Goal: Task Accomplishment & Management: Complete application form

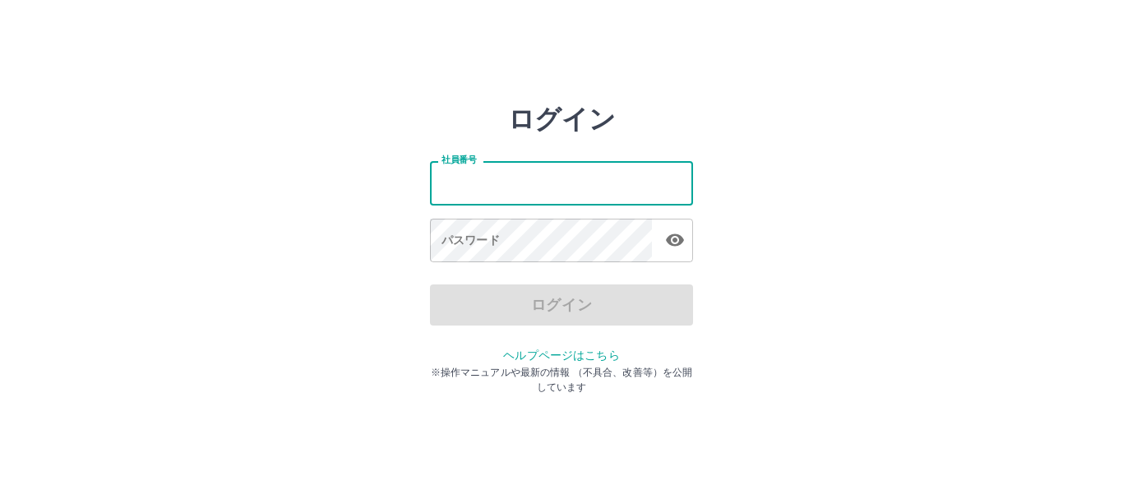
click at [555, 188] on input "社員番号" at bounding box center [561, 183] width 263 height 44
type input "*******"
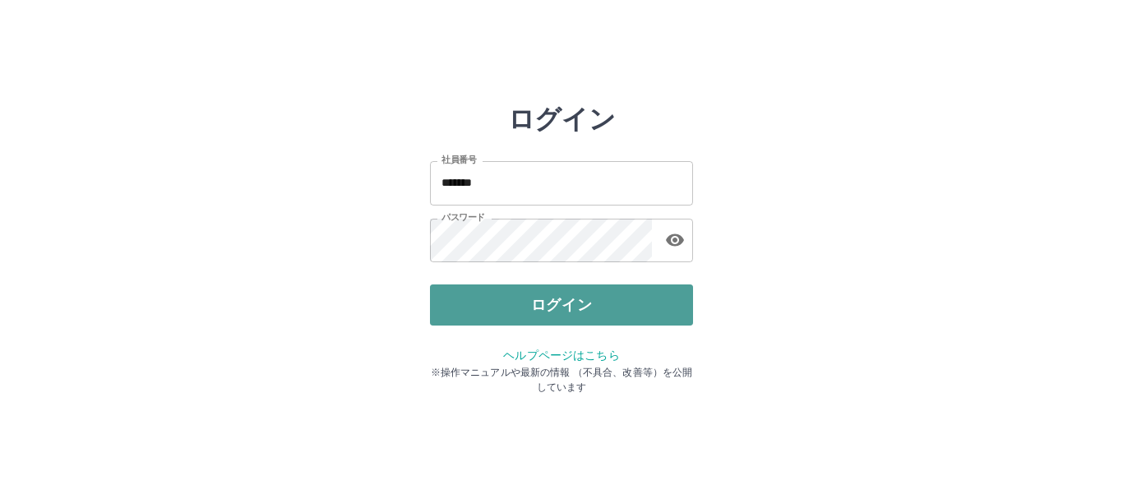
click at [535, 304] on button "ログイン" at bounding box center [561, 305] width 263 height 41
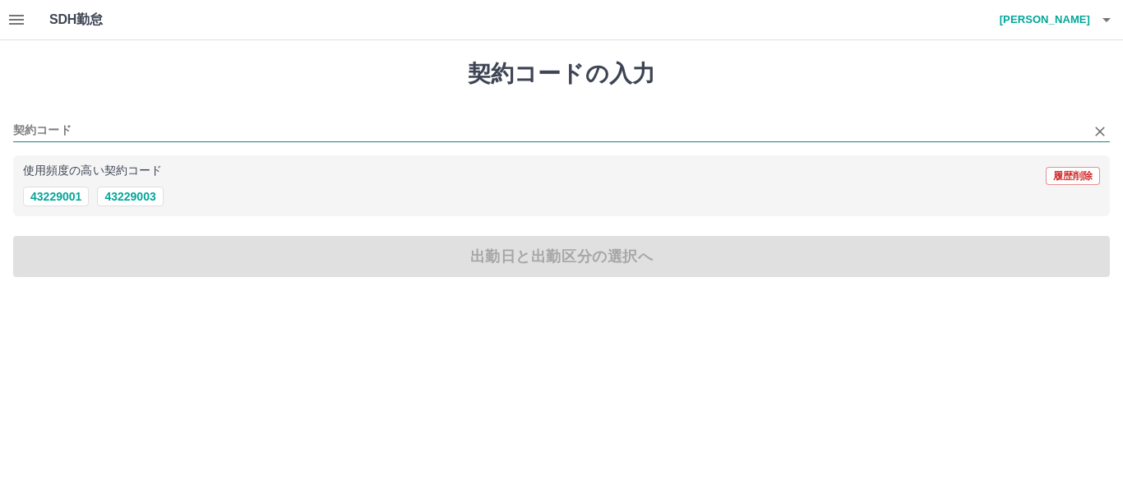
click at [441, 133] on input "契約コード" at bounding box center [549, 131] width 1072 height 21
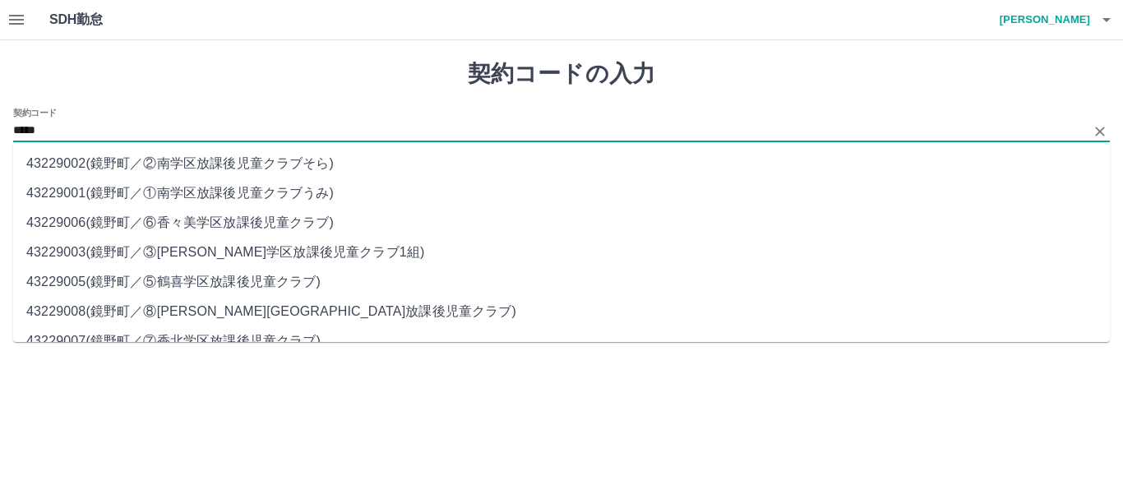
click at [317, 252] on li "43229003 ( 鏡野町 ／ ③[PERSON_NAME]学区放課後児童クラブ1組 )" at bounding box center [561, 253] width 1097 height 30
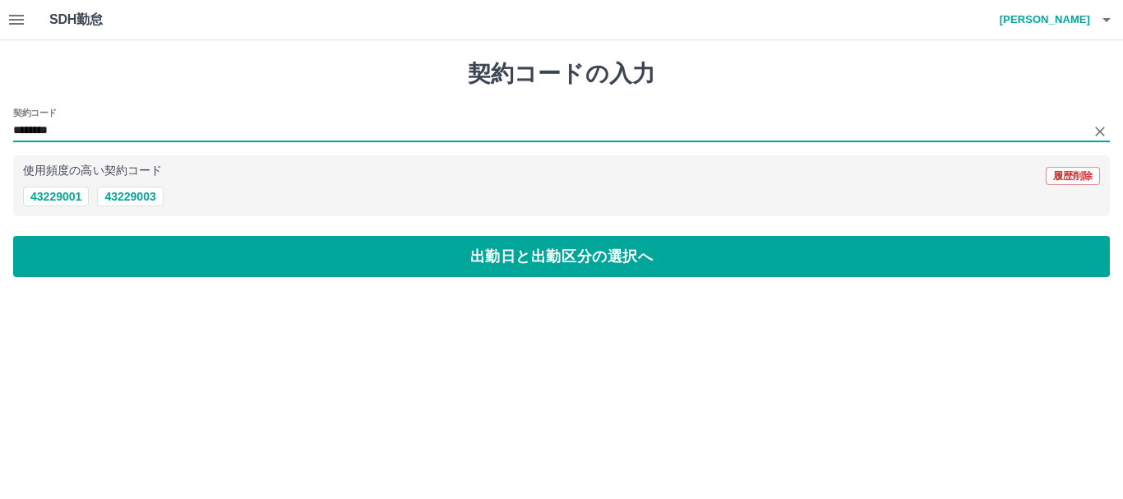
type input "********"
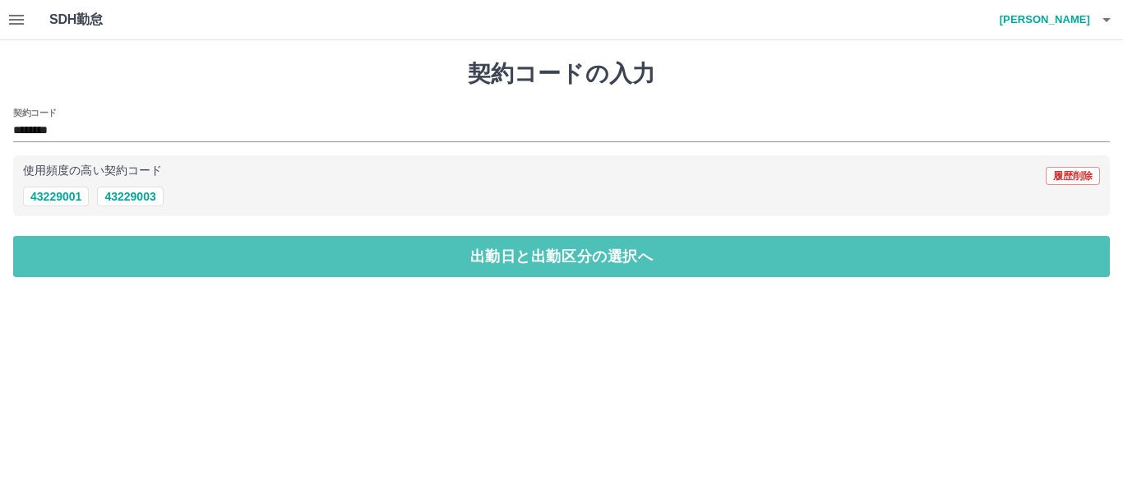
click at [317, 252] on button "出勤日と出勤区分の選択へ" at bounding box center [561, 256] width 1097 height 41
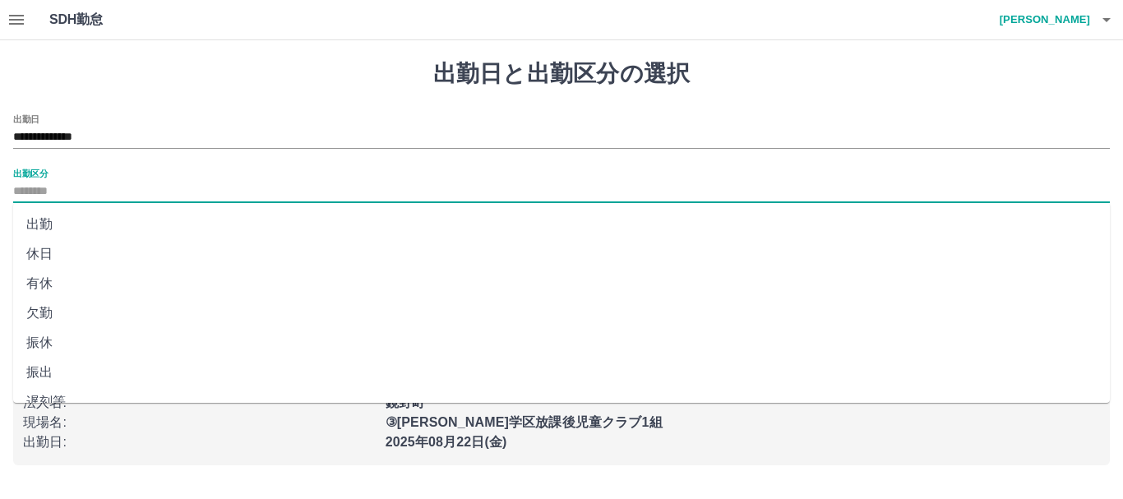
click at [312, 201] on input "出勤区分" at bounding box center [561, 192] width 1097 height 21
click at [307, 224] on li "出勤" at bounding box center [561, 225] width 1097 height 30
type input "**"
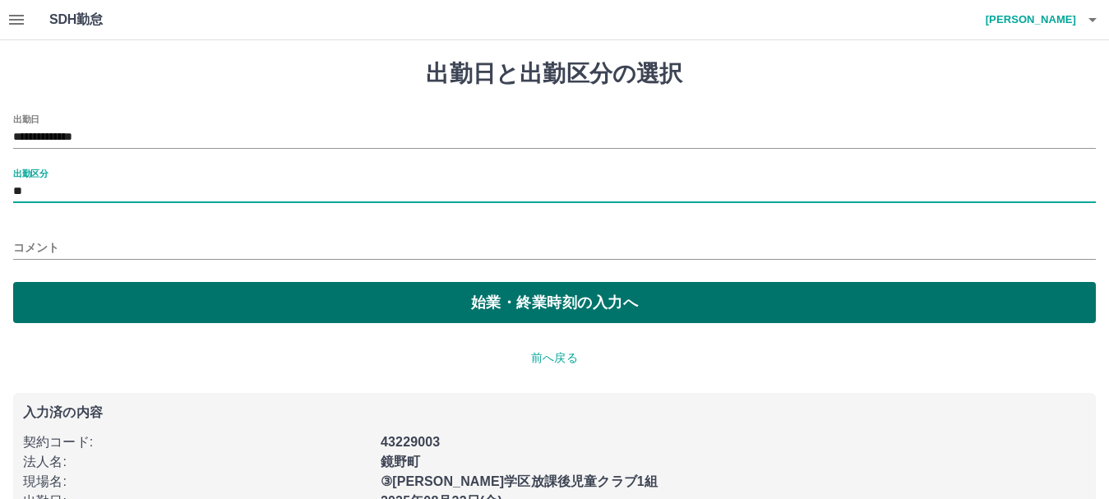
click at [308, 303] on button "始業・終業時刻の入力へ" at bounding box center [554, 302] width 1083 height 41
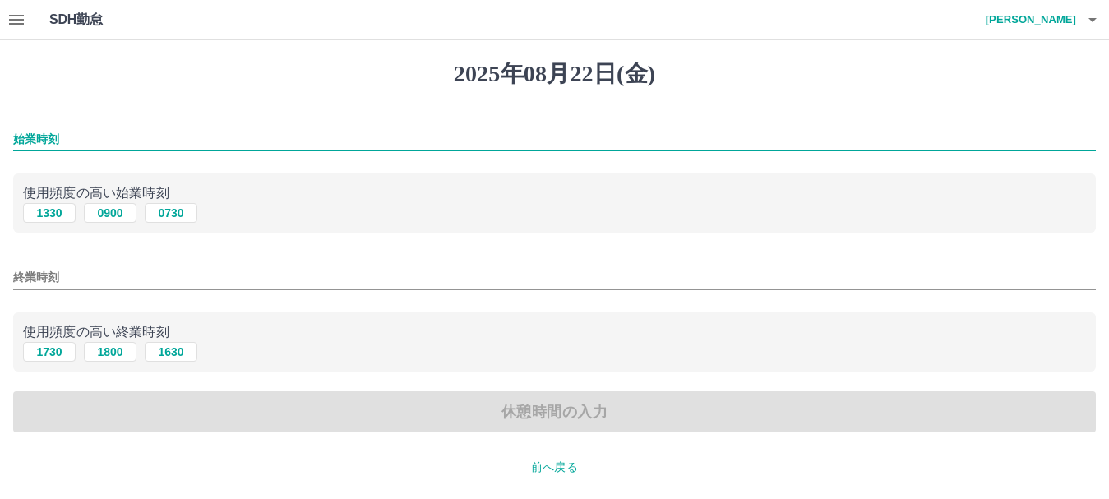
click at [284, 141] on input "始業時刻" at bounding box center [554, 139] width 1083 height 24
type input "****"
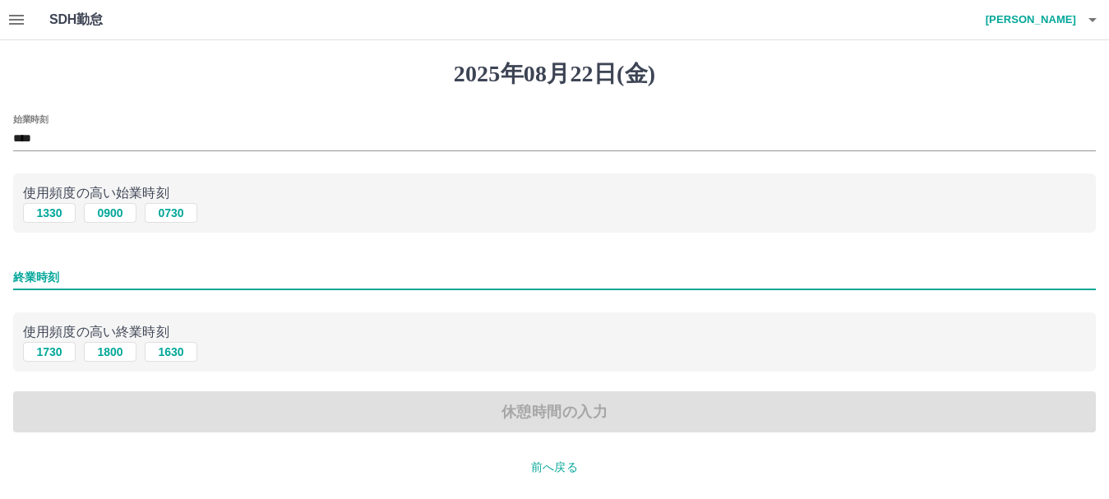
click at [297, 282] on input "終業時刻" at bounding box center [554, 278] width 1083 height 24
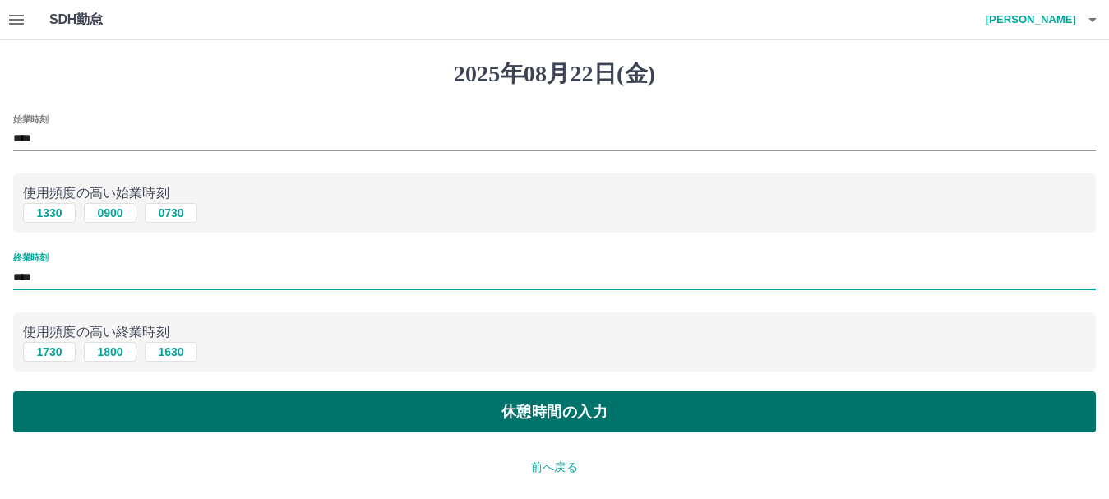
type input "****"
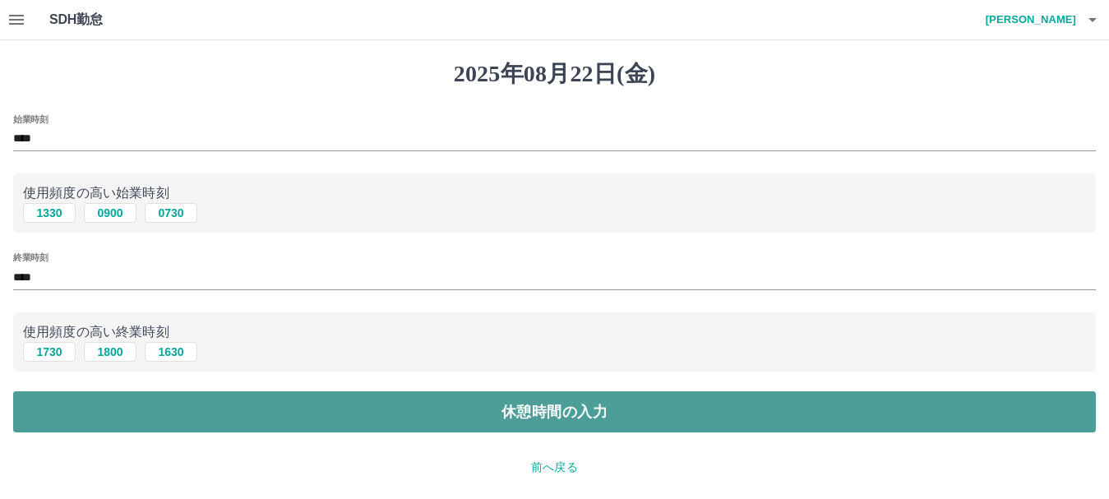
click at [331, 412] on button "休憩時間の入力" at bounding box center [554, 411] width 1083 height 41
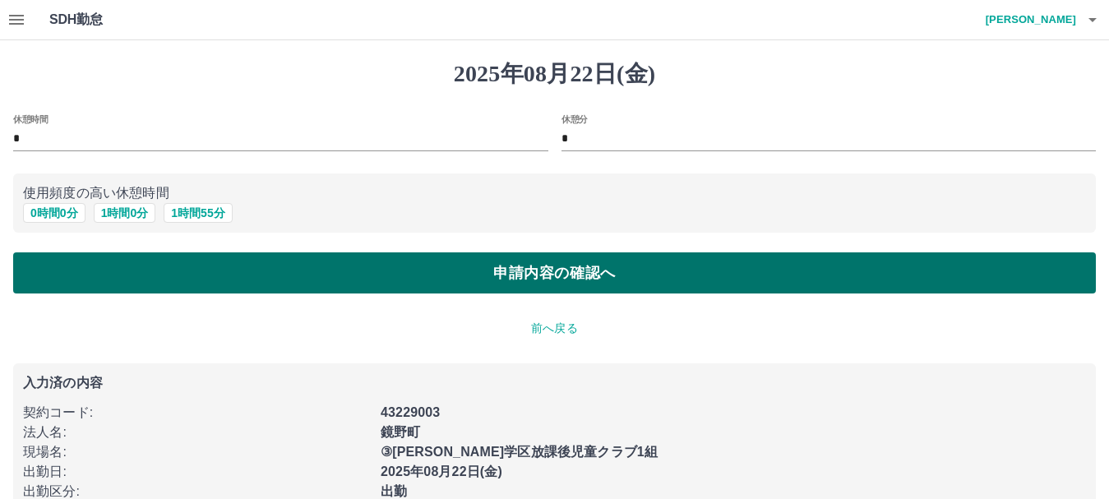
click at [335, 282] on button "申請内容の確認へ" at bounding box center [554, 272] width 1083 height 41
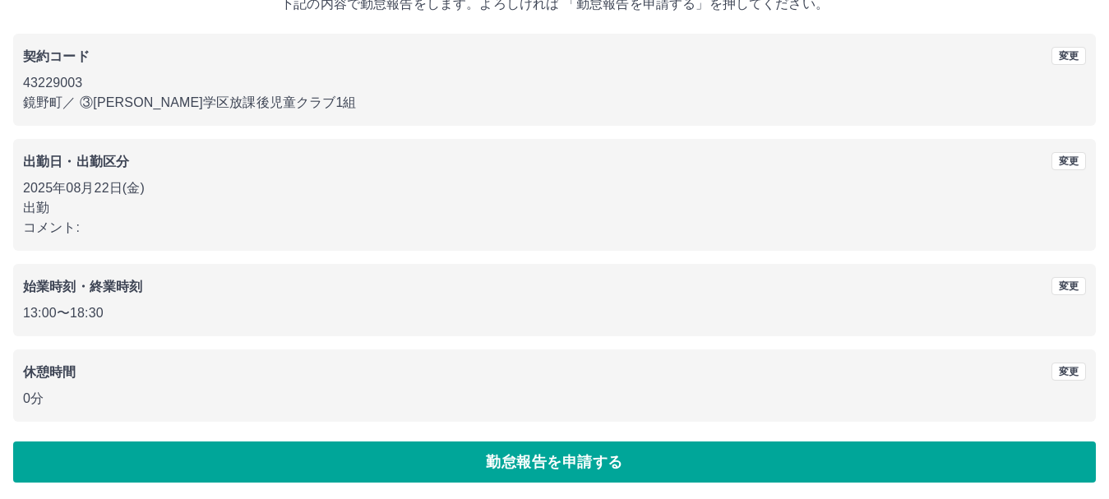
scroll to position [117, 0]
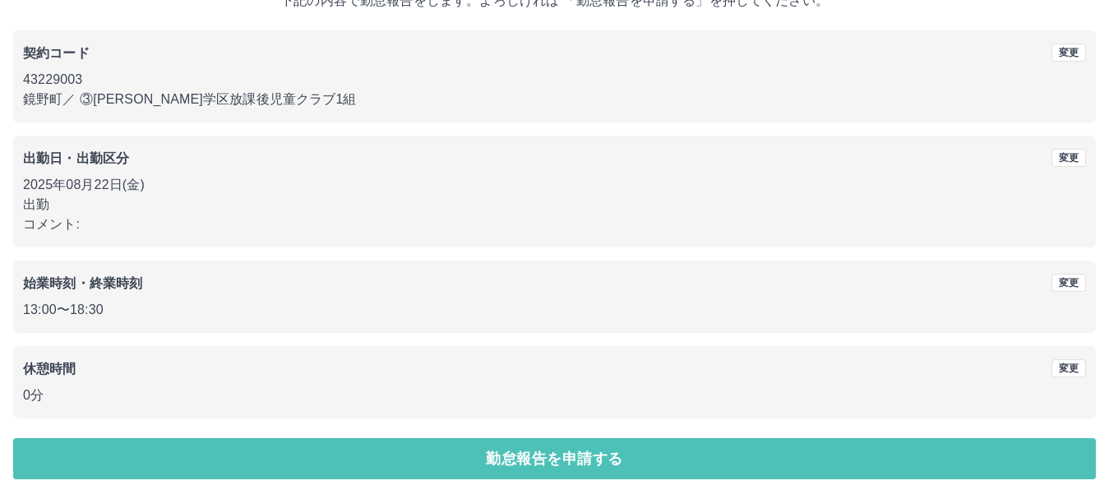
click at [349, 451] on button "勤怠報告を申請する" at bounding box center [554, 458] width 1083 height 41
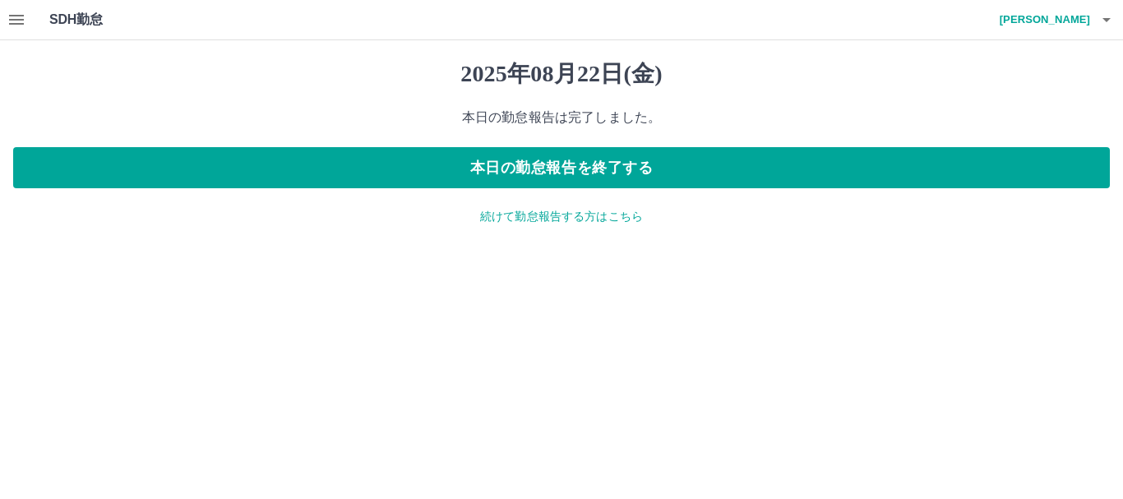
click at [1076, 27] on h4 "正木　順子" at bounding box center [1041, 19] width 99 height 39
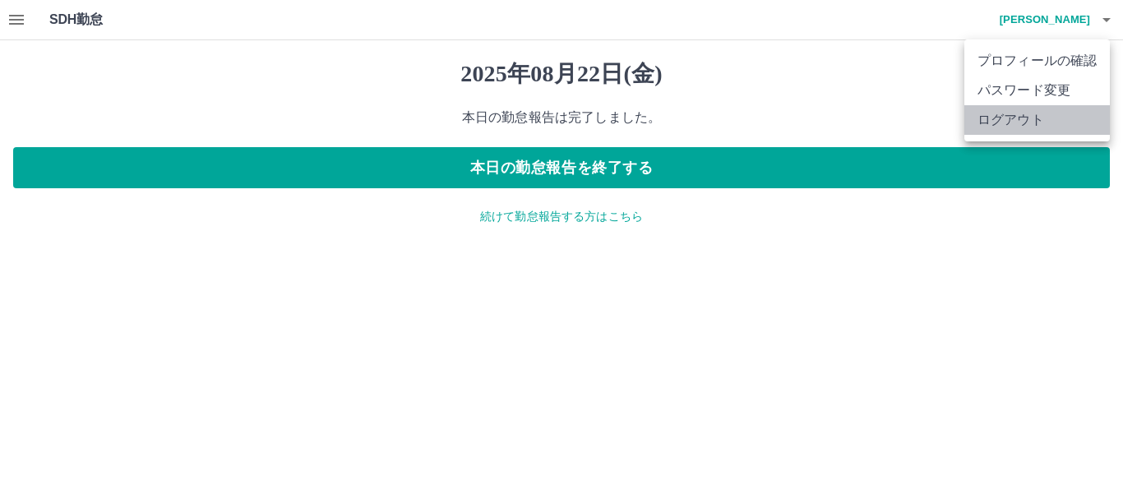
click at [1059, 113] on li "ログアウト" at bounding box center [1038, 120] width 146 height 30
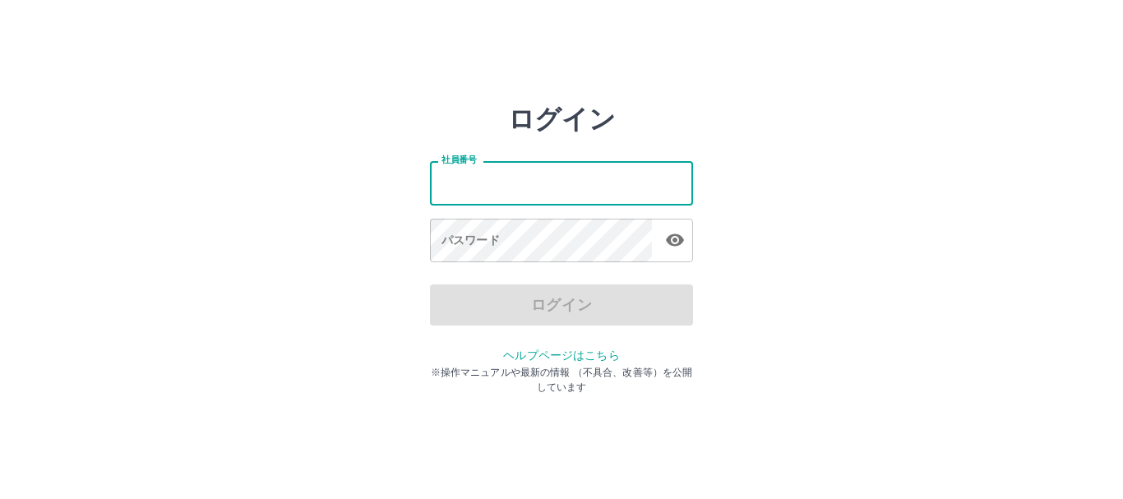
click at [525, 191] on input "社員番号" at bounding box center [561, 183] width 263 height 44
type input "*******"
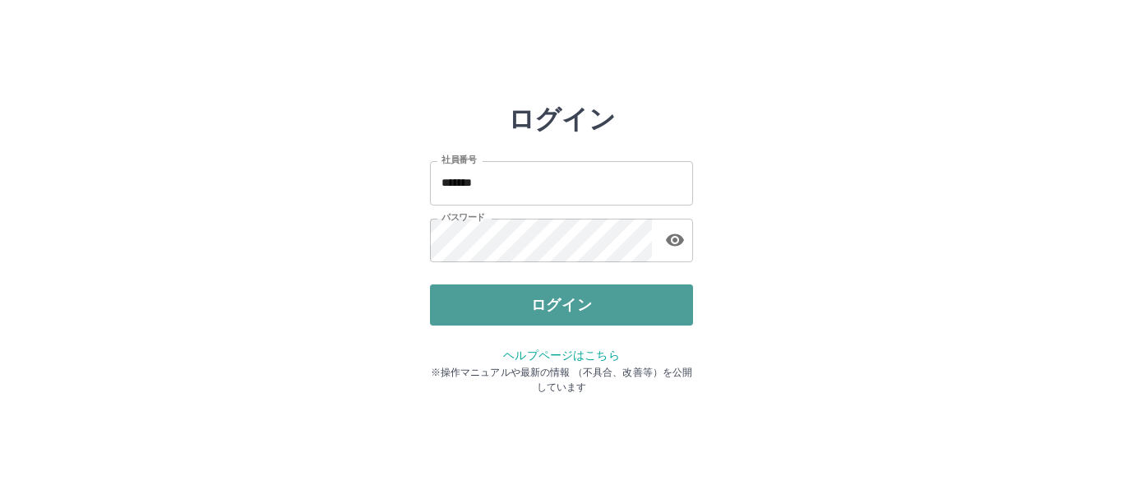
click at [586, 294] on button "ログイン" at bounding box center [561, 305] width 263 height 41
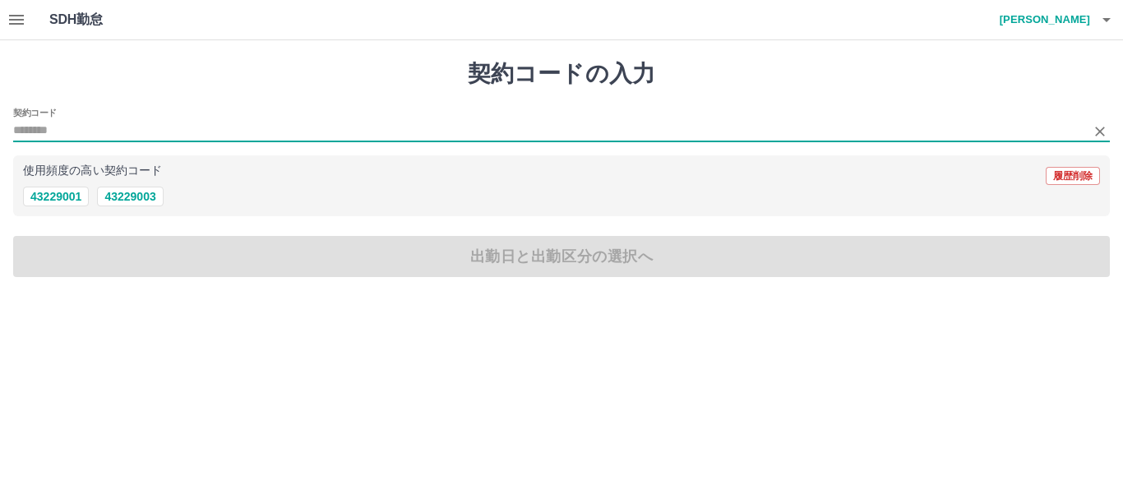
click at [59, 123] on input "契約コード" at bounding box center [549, 131] width 1072 height 21
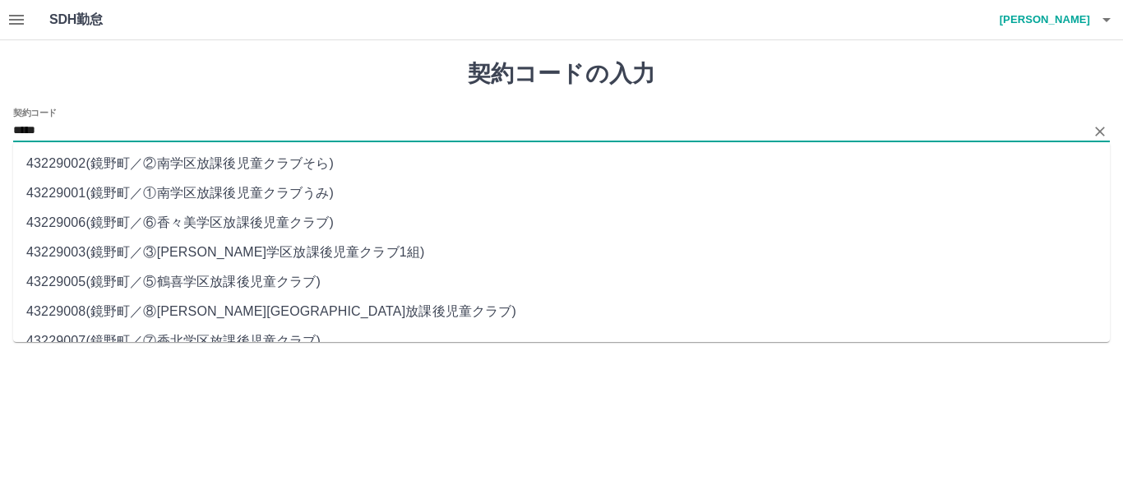
click at [250, 244] on li "43229003 ( 鏡野町 ／ ③[PERSON_NAME]学区放課後児童クラブ1組 )" at bounding box center [561, 253] width 1097 height 30
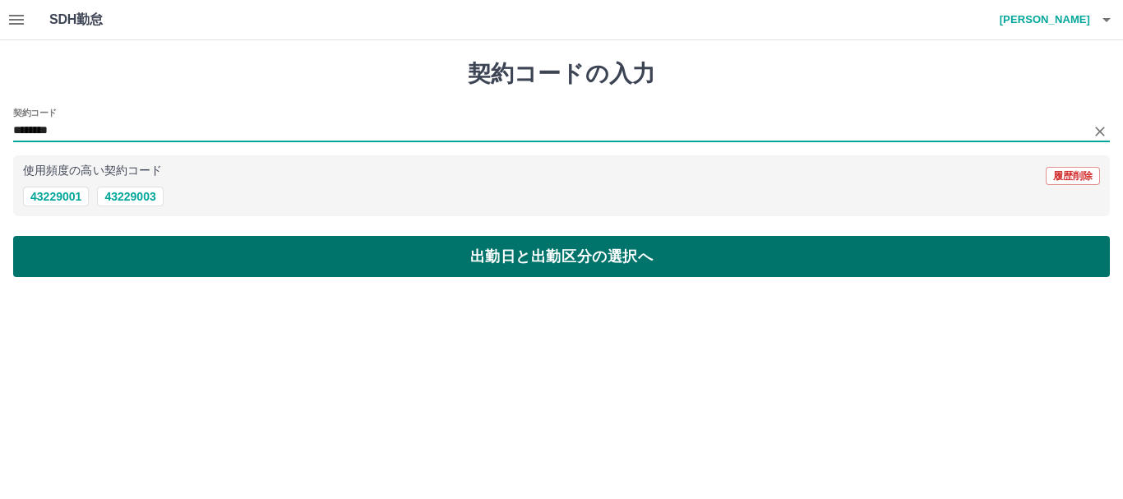
type input "********"
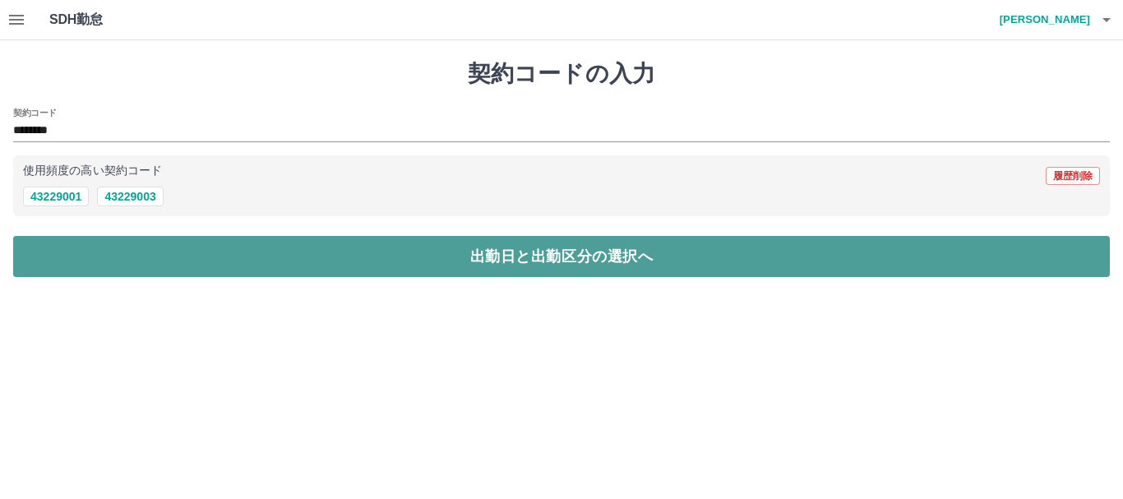
click at [546, 254] on button "出勤日と出勤区分の選択へ" at bounding box center [561, 256] width 1097 height 41
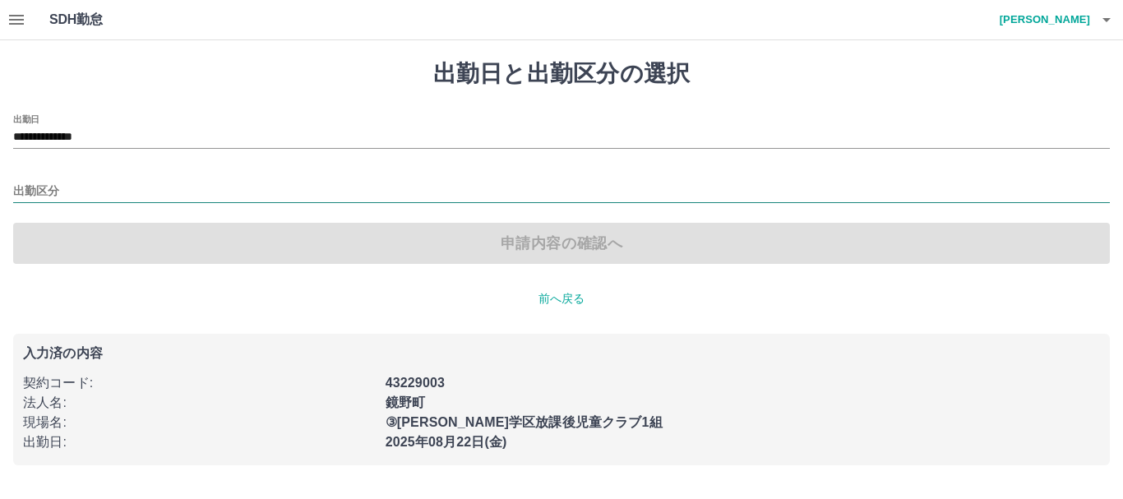
click at [45, 184] on input "出勤区分" at bounding box center [561, 192] width 1097 height 21
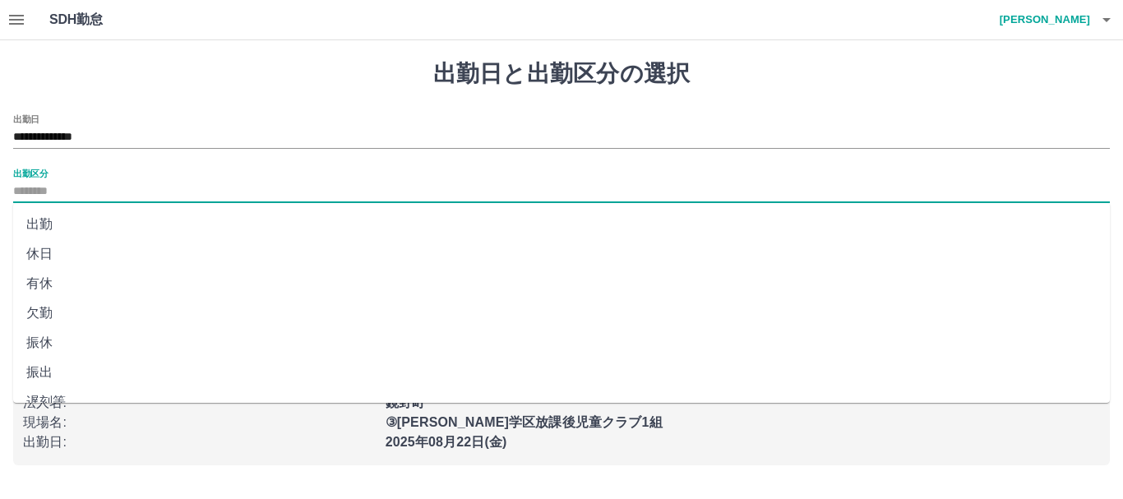
click at [37, 229] on li "出勤" at bounding box center [561, 225] width 1097 height 30
type input "**"
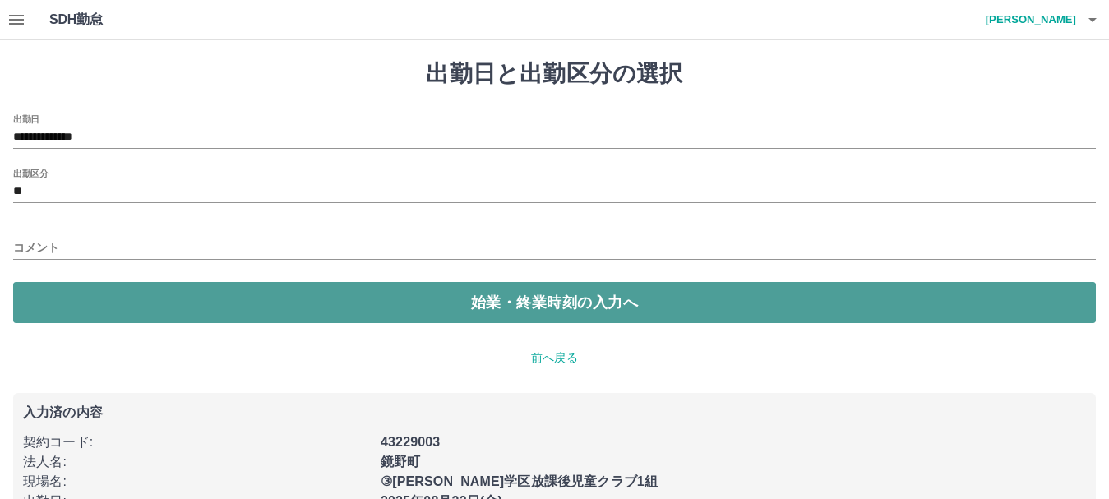
click at [561, 298] on button "始業・終業時刻の入力へ" at bounding box center [554, 302] width 1083 height 41
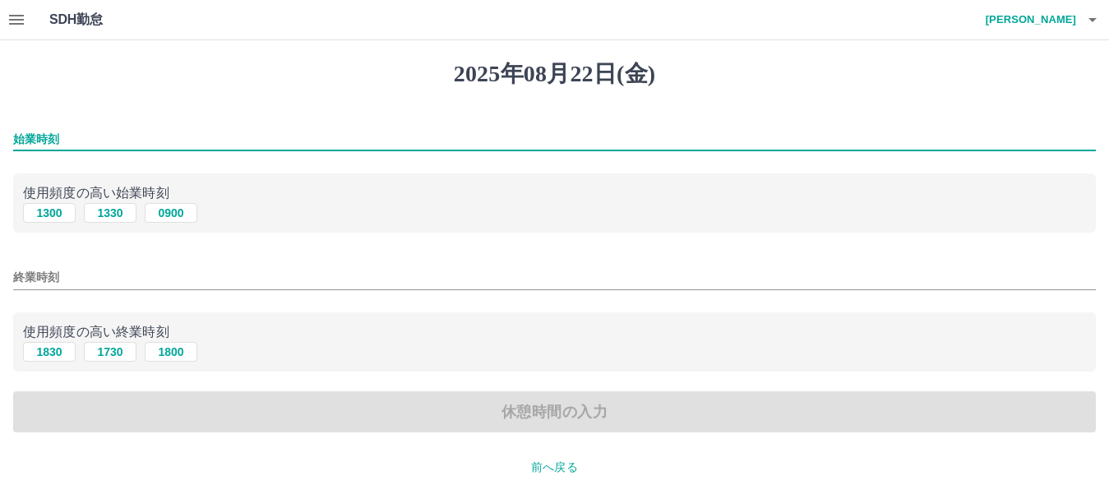
click at [56, 132] on input "始業時刻" at bounding box center [554, 139] width 1083 height 24
type input "****"
click at [67, 274] on input "終業時刻" at bounding box center [554, 278] width 1083 height 24
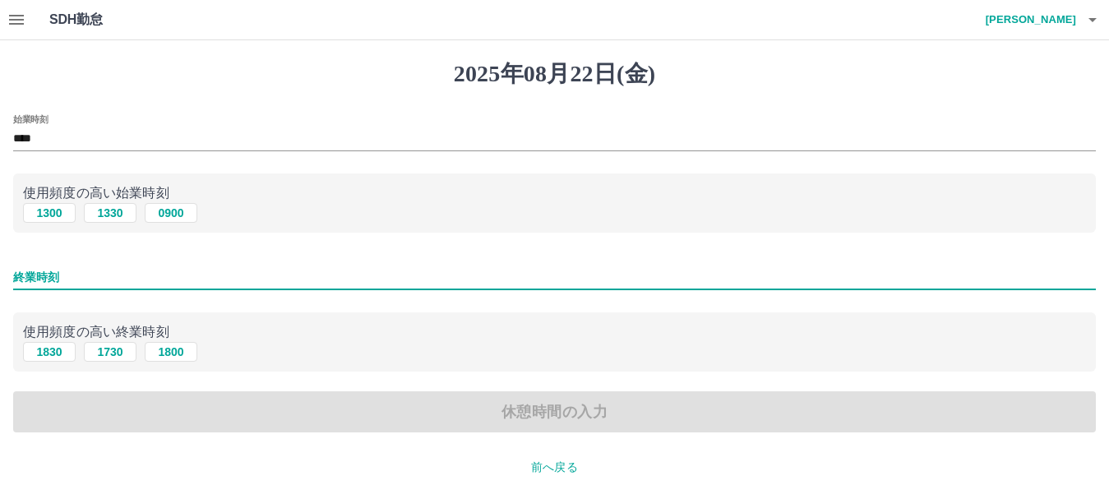
type input "****"
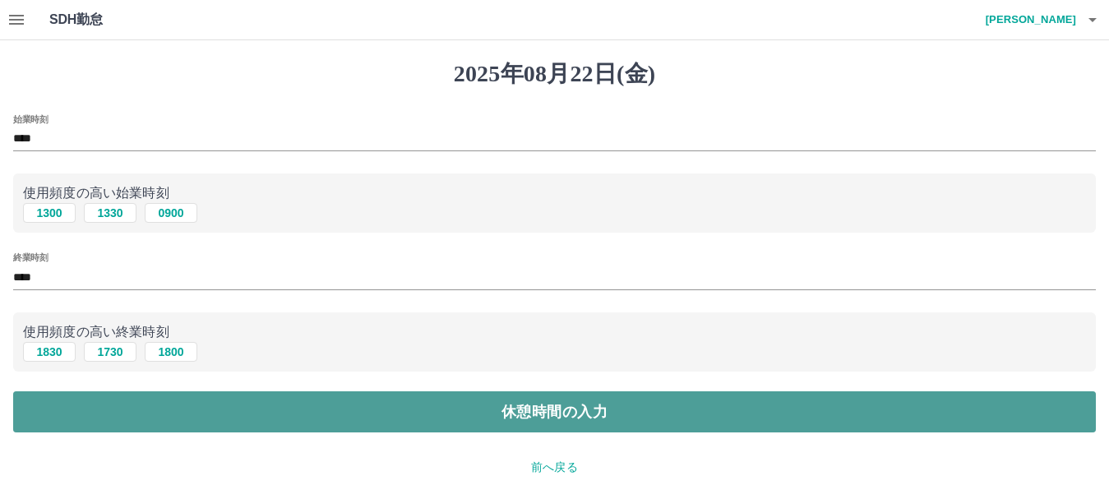
click at [572, 418] on button "休憩時間の入力" at bounding box center [554, 411] width 1083 height 41
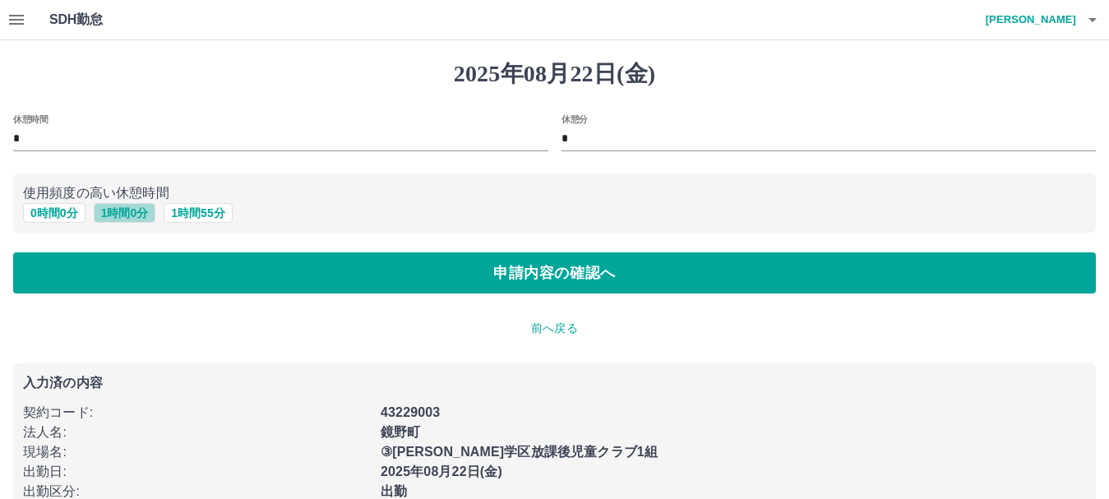
click at [122, 213] on button "1 時間 0 分" at bounding box center [125, 213] width 62 height 20
type input "*"
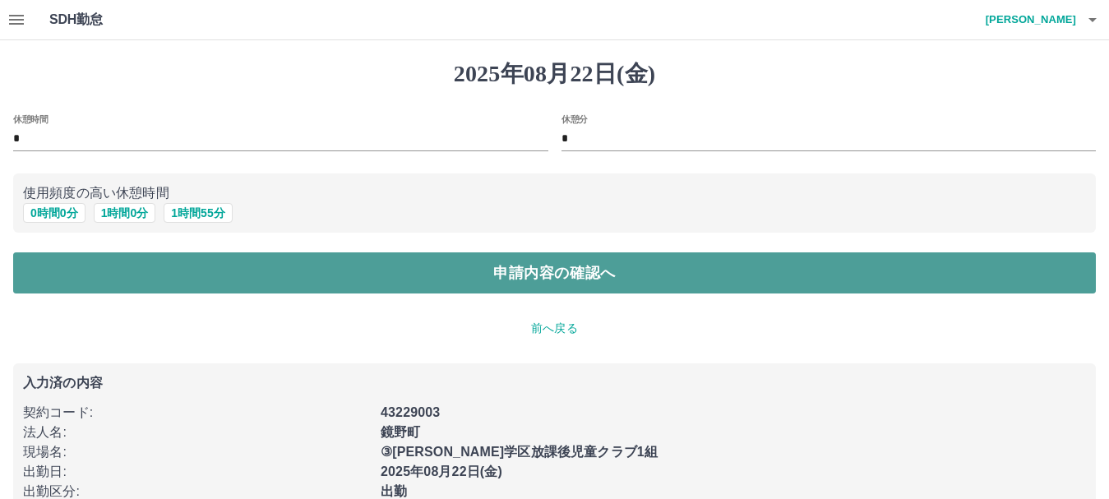
click at [542, 265] on button "申請内容の確認へ" at bounding box center [554, 272] width 1083 height 41
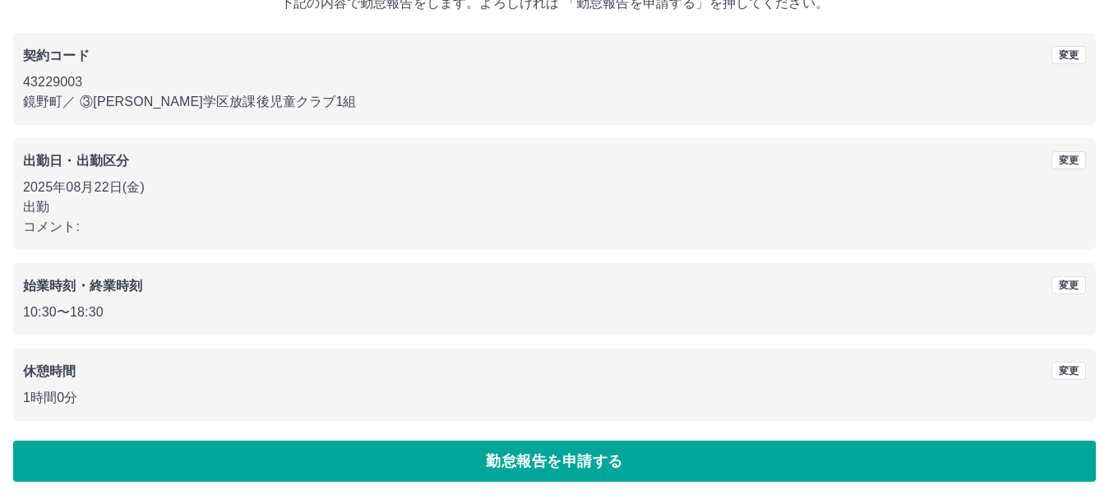
scroll to position [117, 0]
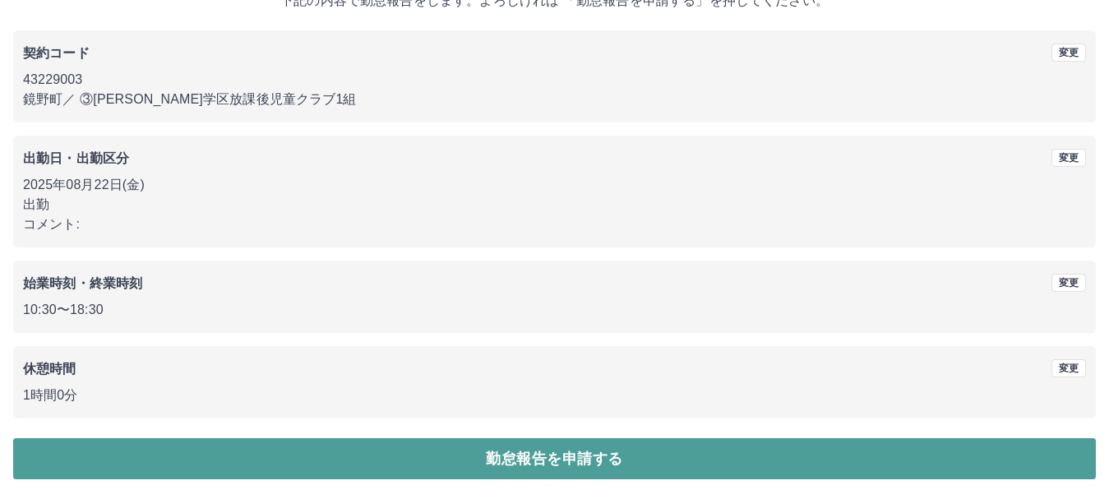
click at [560, 461] on button "勤怠報告を申請する" at bounding box center [554, 458] width 1083 height 41
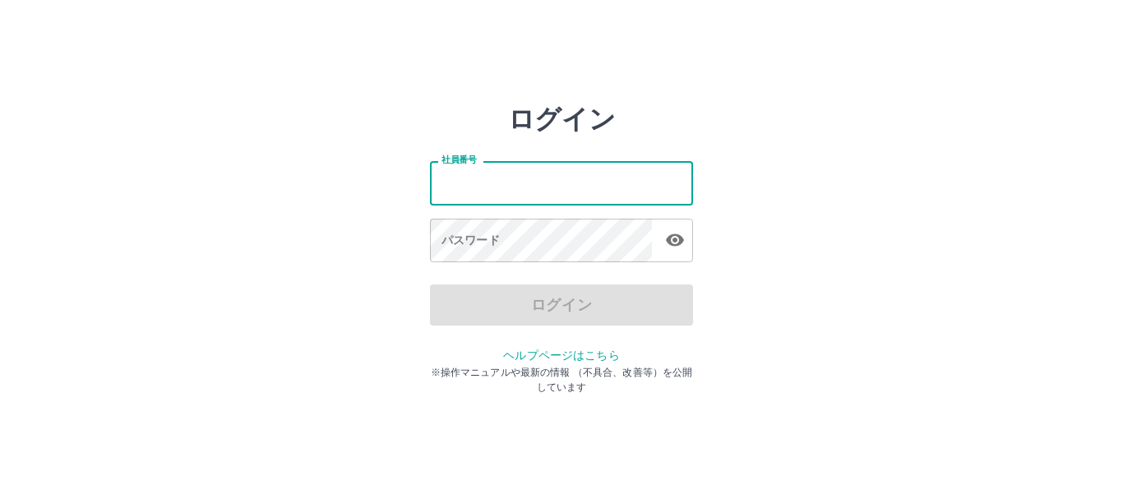
click at [472, 173] on input "社員番号" at bounding box center [561, 183] width 263 height 44
type input "*******"
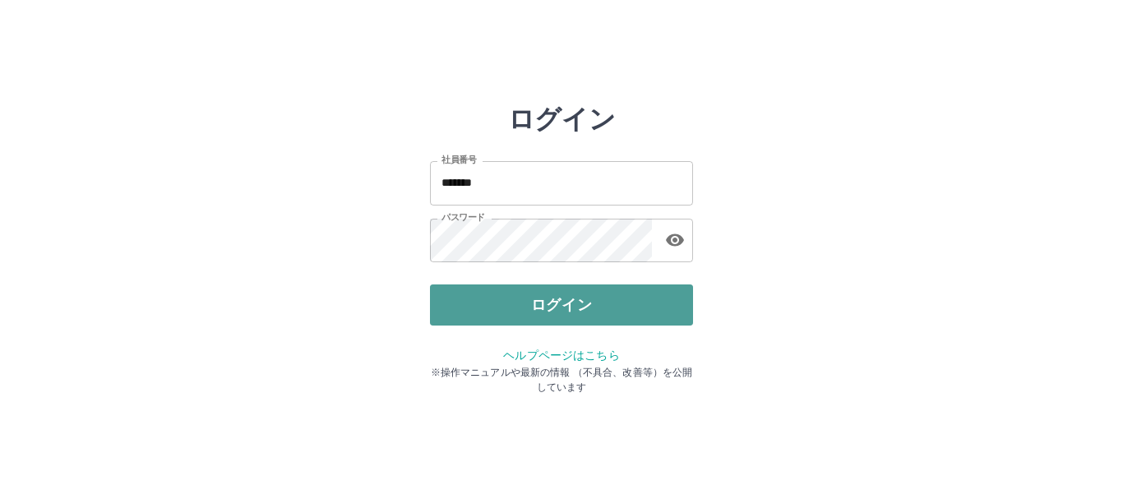
click at [560, 306] on button "ログイン" at bounding box center [561, 305] width 263 height 41
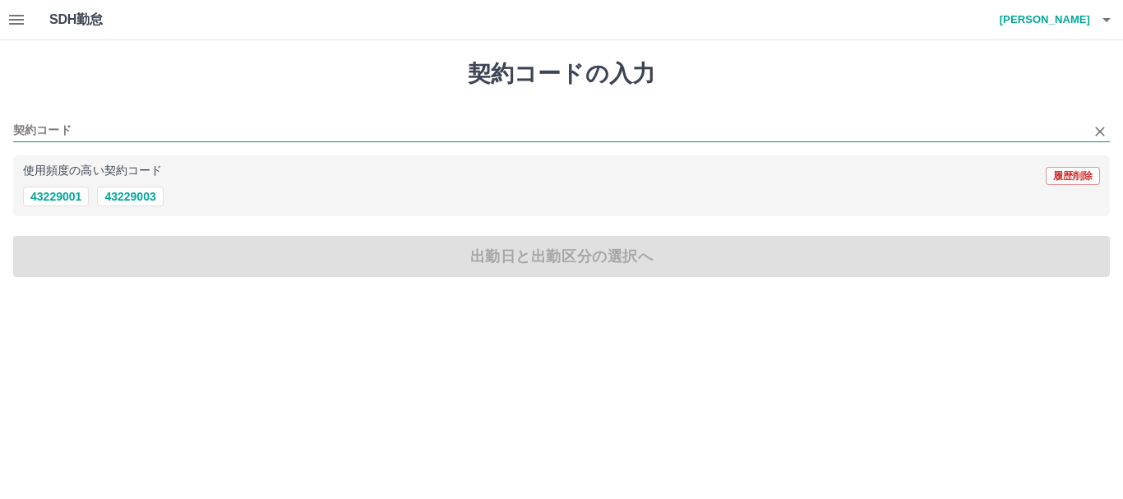
click at [50, 133] on input "契約コード" at bounding box center [549, 131] width 1072 height 21
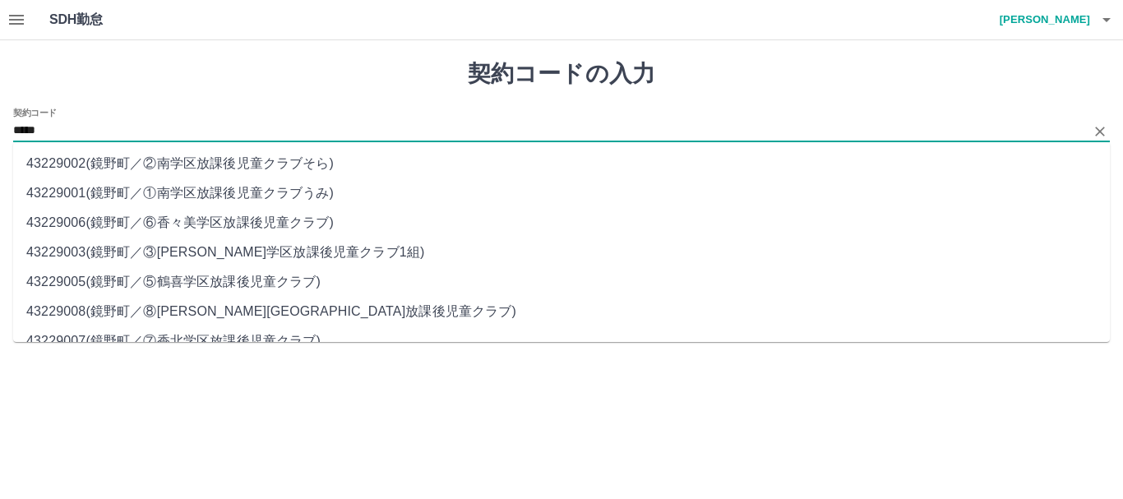
click at [329, 253] on li "43229003 ( 鏡野町 ／ ③[PERSON_NAME]学区放課後児童クラブ1組 )" at bounding box center [561, 253] width 1097 height 30
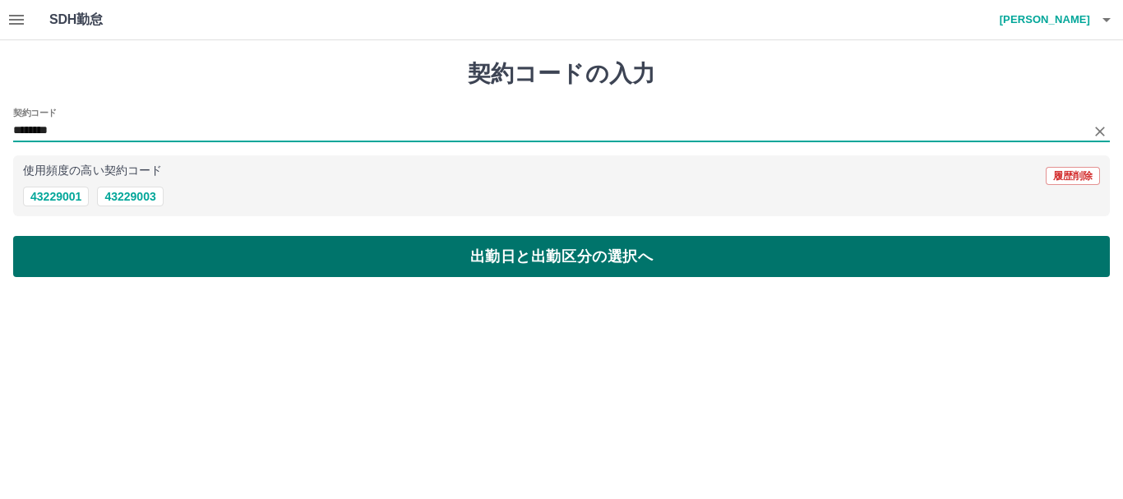
type input "********"
click at [403, 252] on button "出勤日と出勤区分の選択へ" at bounding box center [561, 256] width 1097 height 41
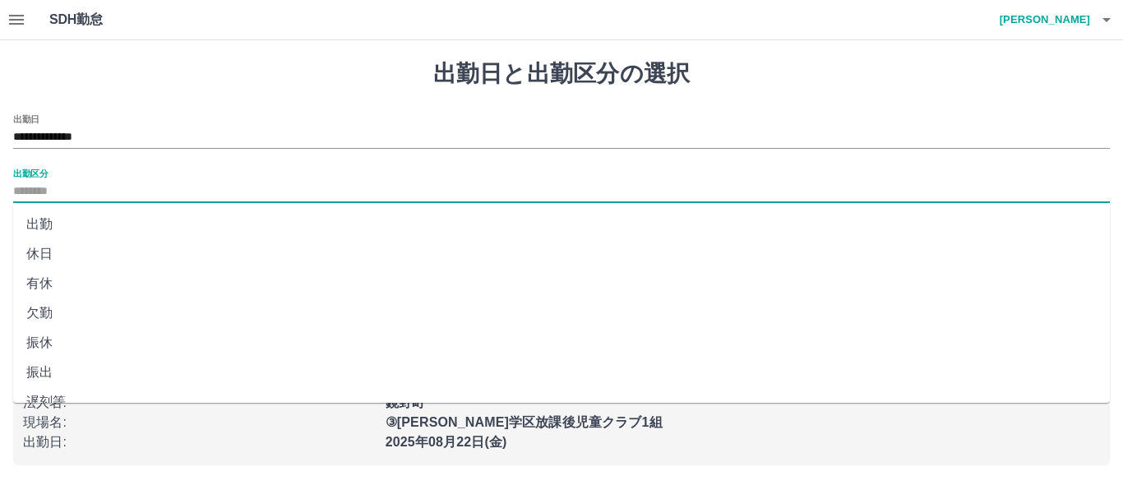
click at [44, 193] on input "出勤区分" at bounding box center [561, 192] width 1097 height 21
click at [40, 222] on li "出勤" at bounding box center [561, 225] width 1097 height 30
type input "**"
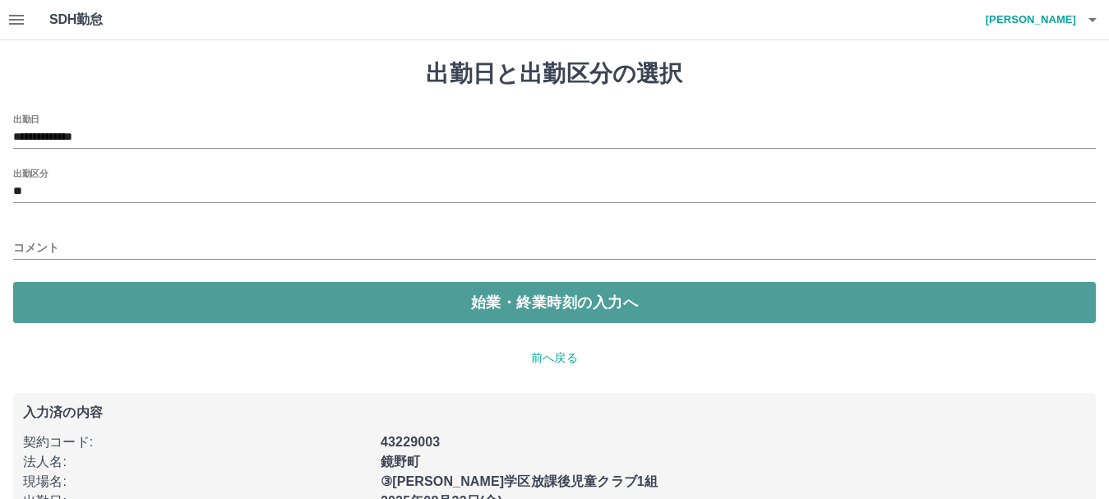
click at [579, 302] on button "始業・終業時刻の入力へ" at bounding box center [554, 302] width 1083 height 41
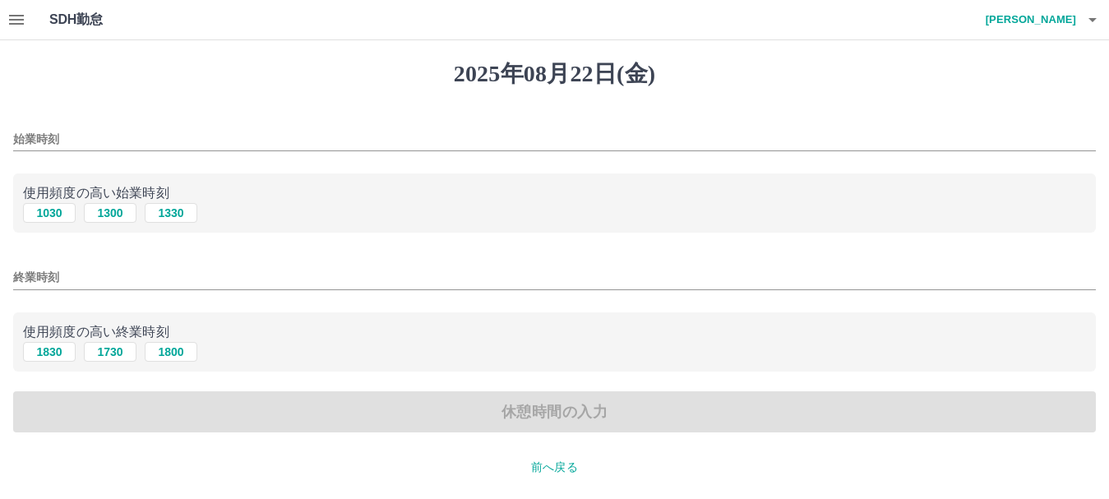
click at [31, 134] on input "始業時刻" at bounding box center [554, 139] width 1083 height 24
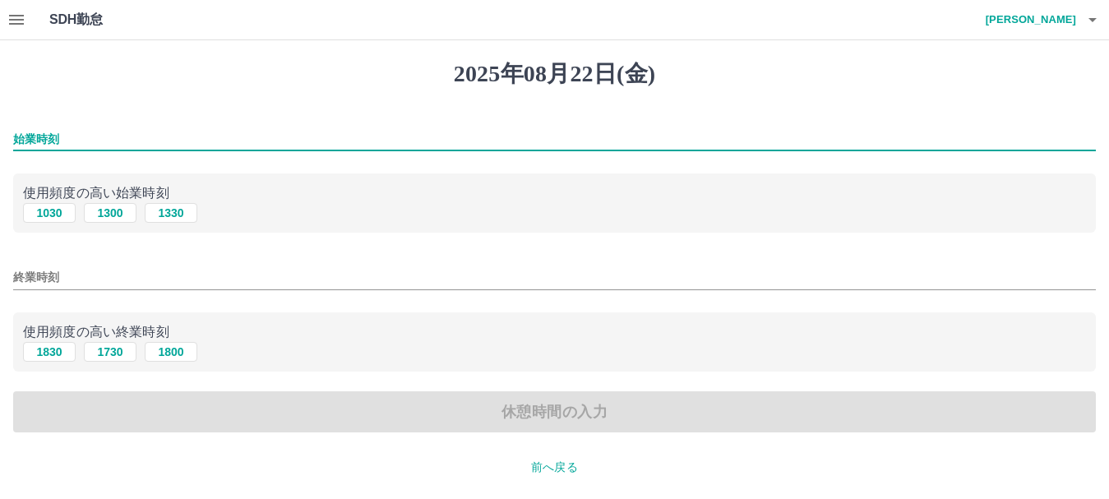
type input "****"
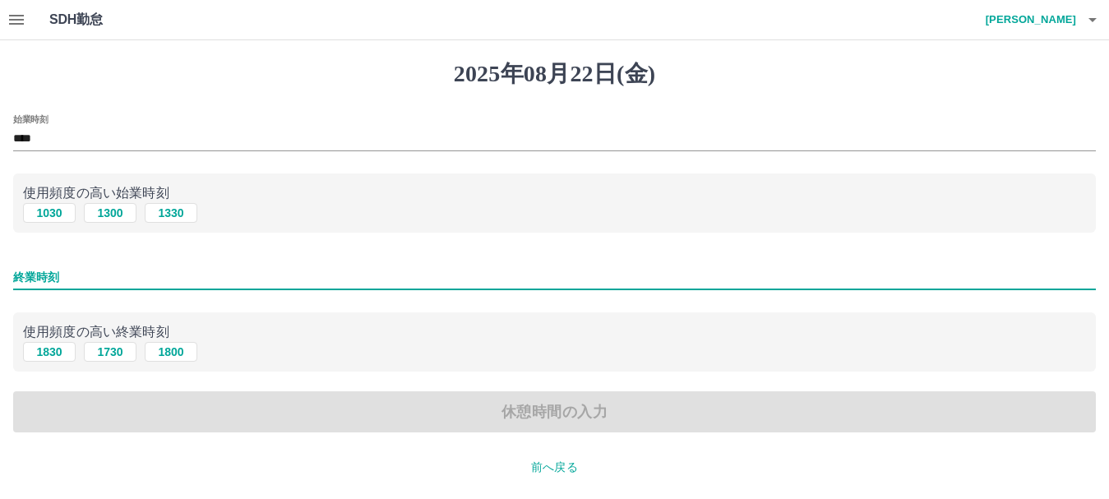
click at [53, 275] on input "終業時刻" at bounding box center [554, 278] width 1083 height 24
type input "****"
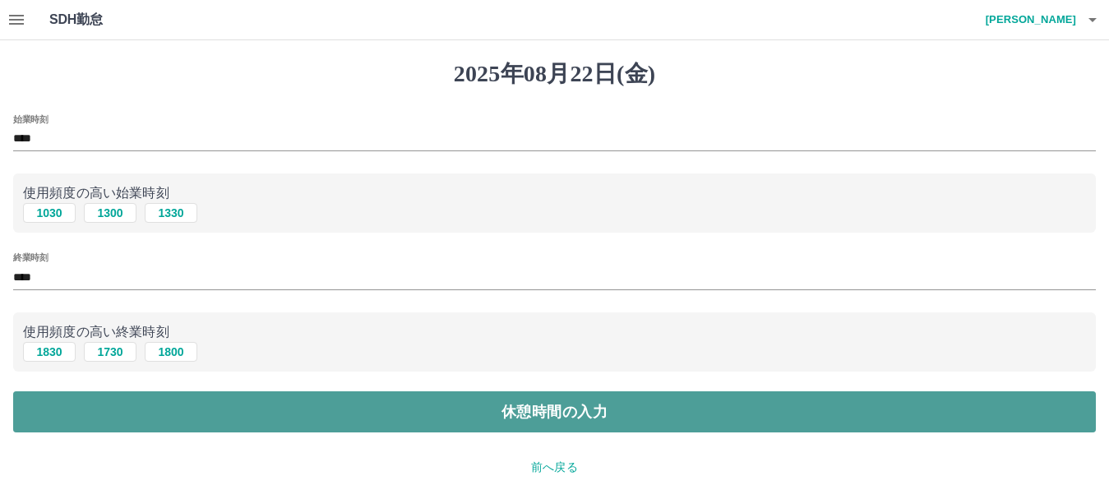
click at [562, 409] on button "休憩時間の入力" at bounding box center [554, 411] width 1083 height 41
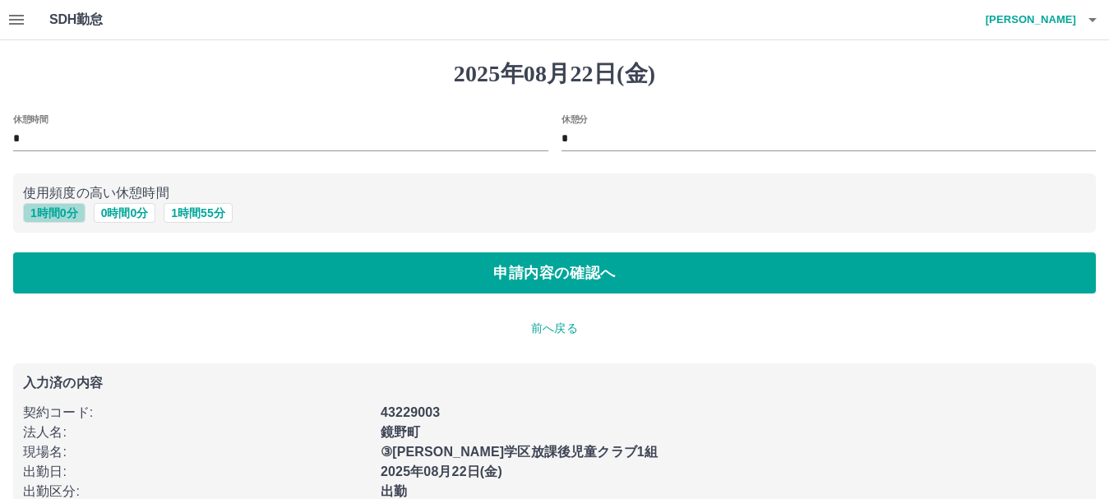
click at [46, 211] on button "1 時間 0 分" at bounding box center [54, 213] width 62 height 20
type input "*"
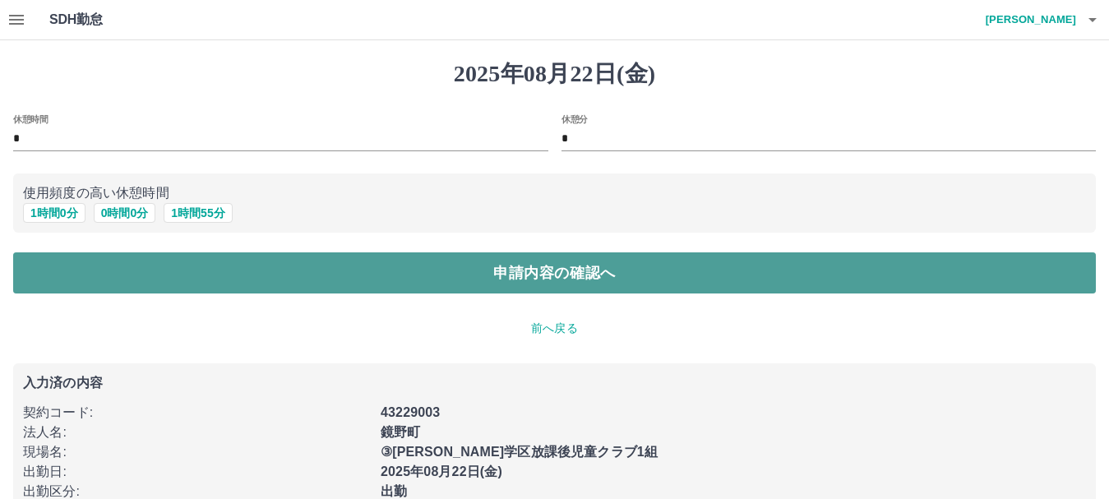
click at [488, 272] on button "申請内容の確認へ" at bounding box center [554, 272] width 1083 height 41
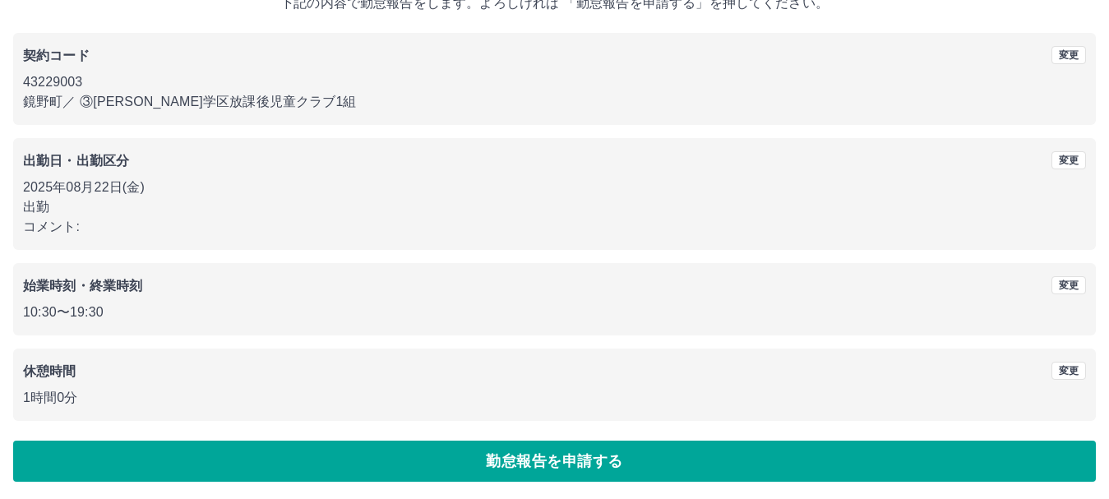
scroll to position [117, 0]
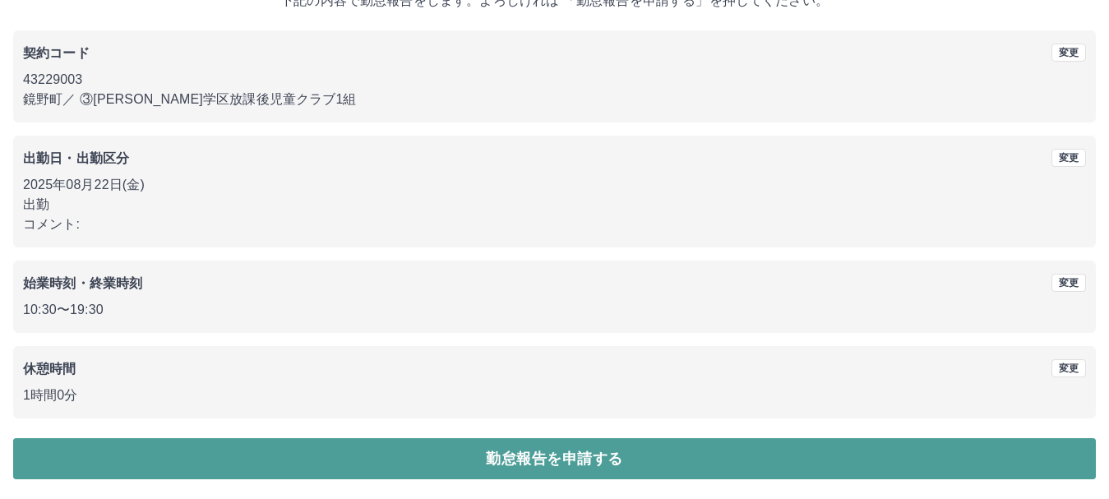
click at [548, 449] on button "勤怠報告を申請する" at bounding box center [554, 458] width 1083 height 41
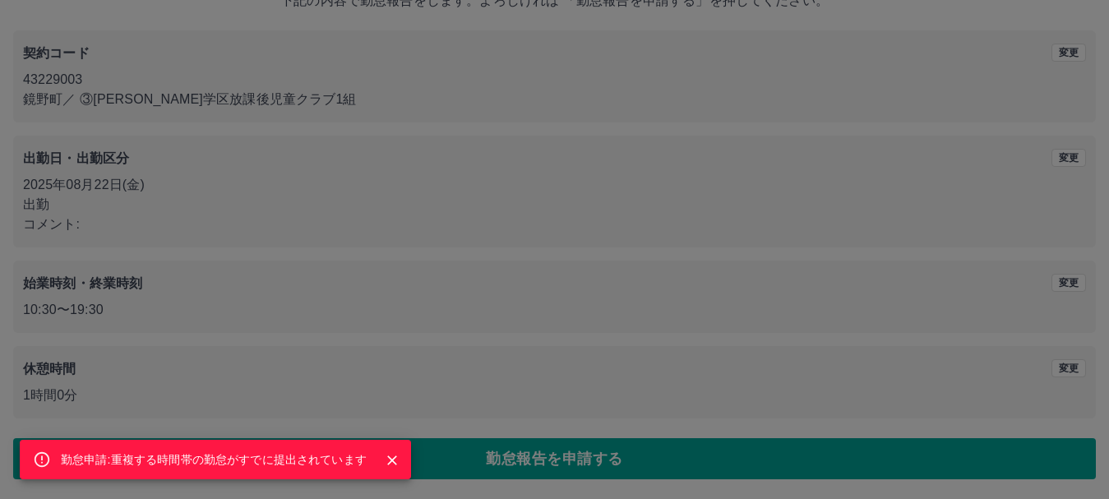
click at [394, 457] on icon "Close" at bounding box center [392, 460] width 16 height 16
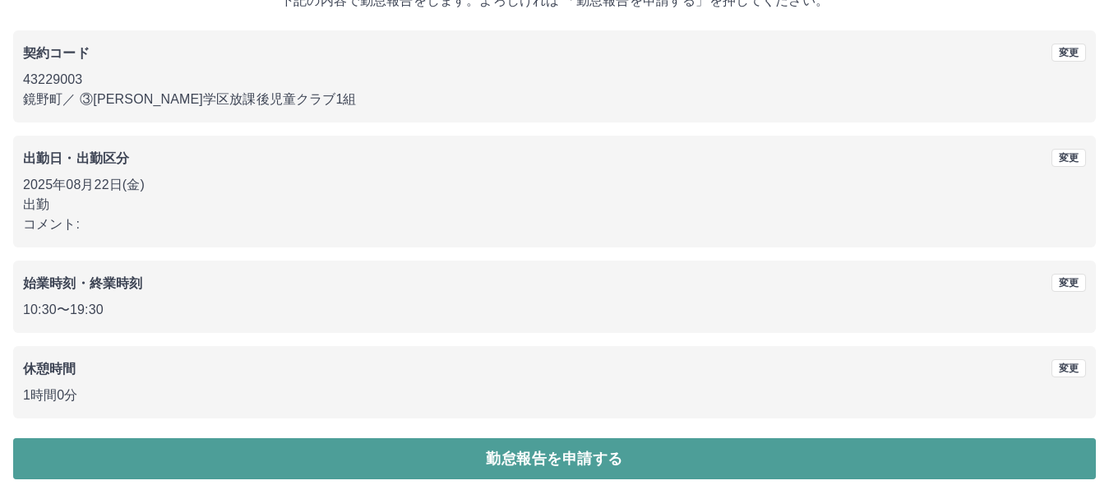
click at [564, 450] on button "勤怠報告を申請する" at bounding box center [554, 458] width 1083 height 41
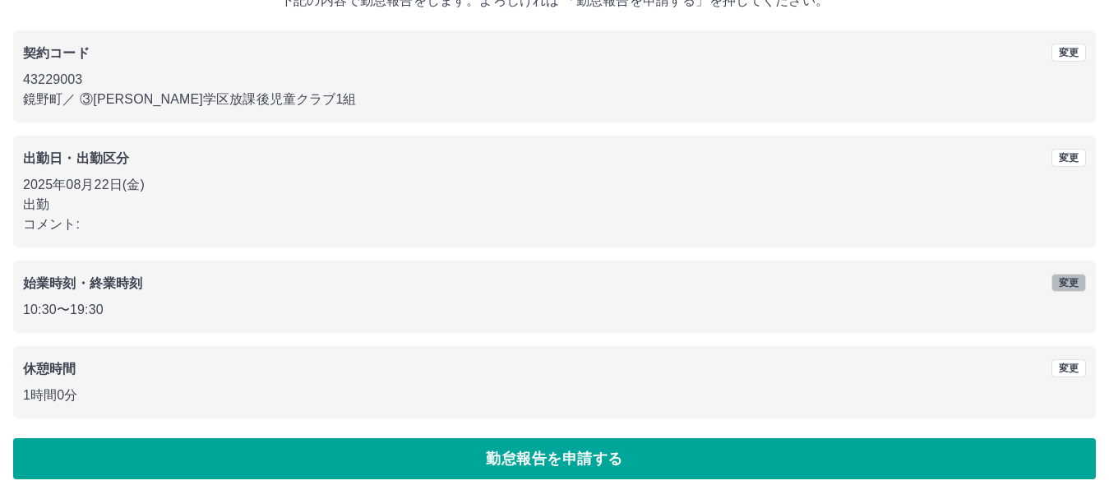
click at [1065, 283] on button "変更" at bounding box center [1069, 283] width 35 height 18
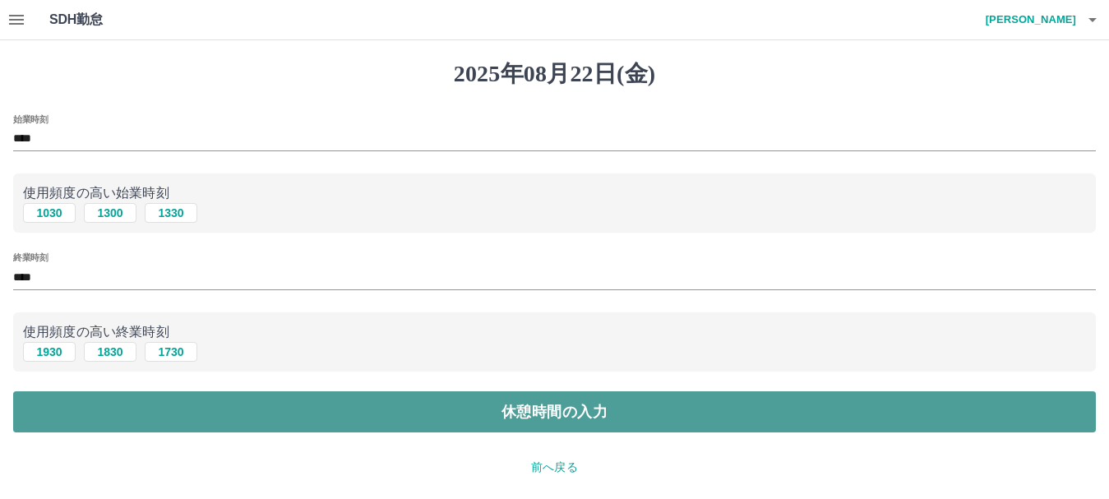
click at [548, 419] on button "休憩時間の入力" at bounding box center [554, 411] width 1083 height 41
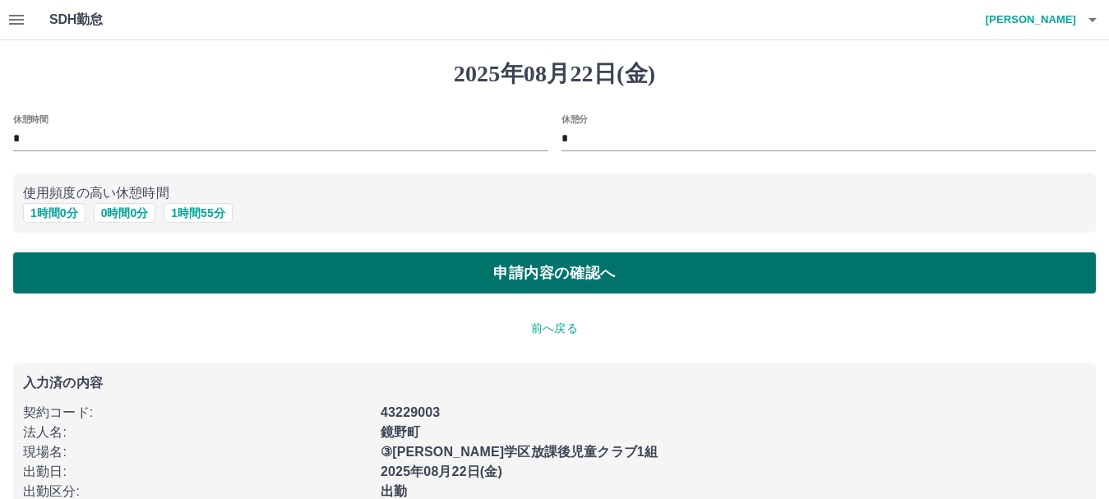
click at [579, 275] on button "申請内容の確認へ" at bounding box center [554, 272] width 1083 height 41
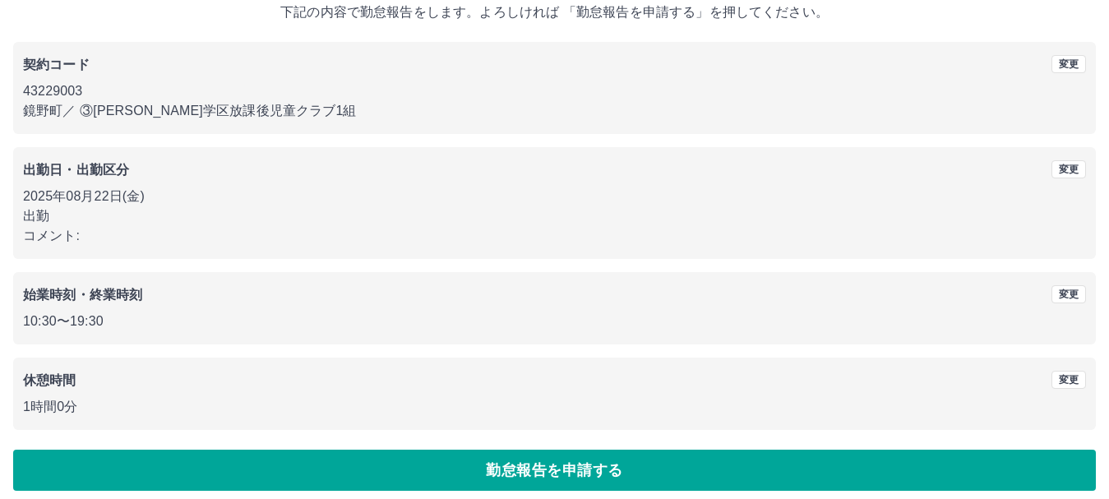
scroll to position [117, 0]
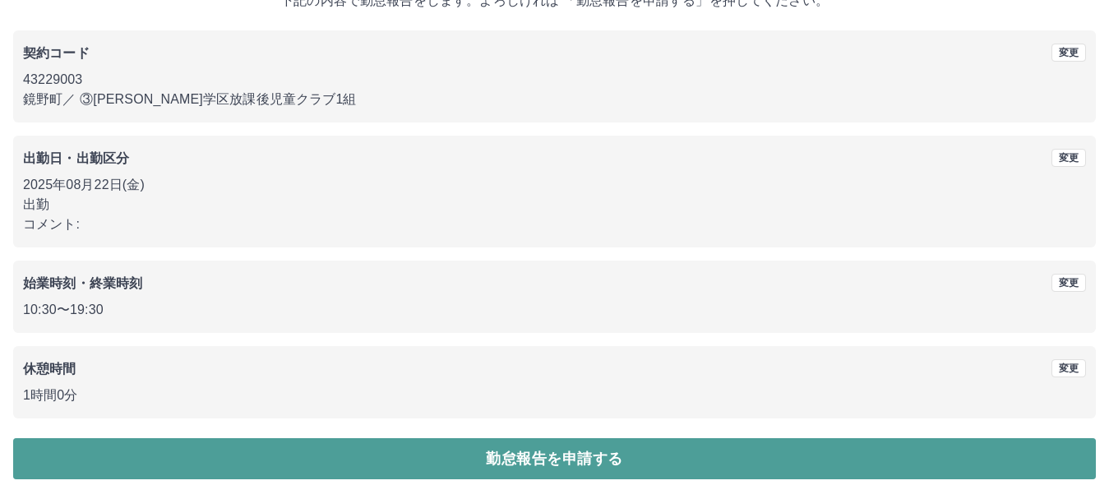
click at [548, 455] on button "勤怠報告を申請する" at bounding box center [554, 458] width 1083 height 41
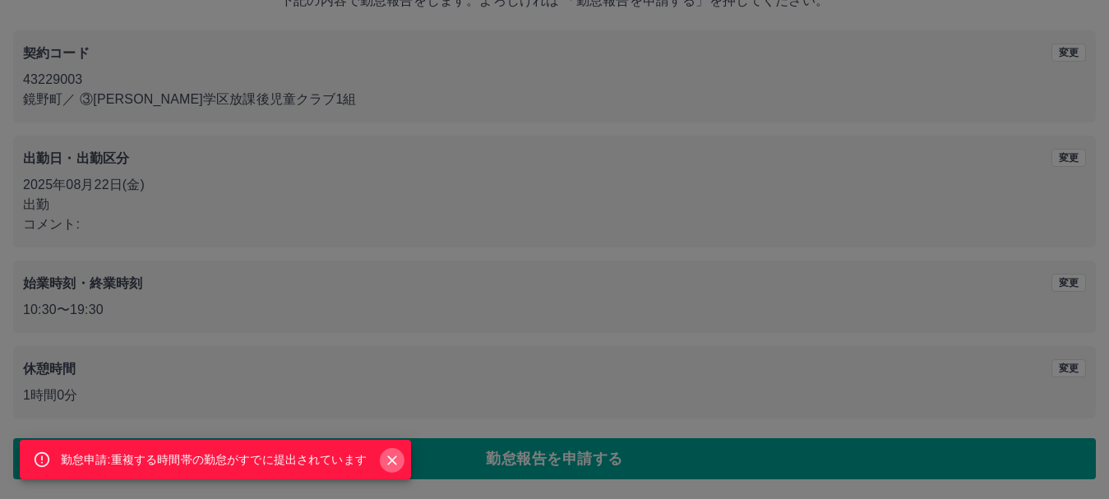
click at [389, 463] on icon "Close" at bounding box center [392, 461] width 10 height 10
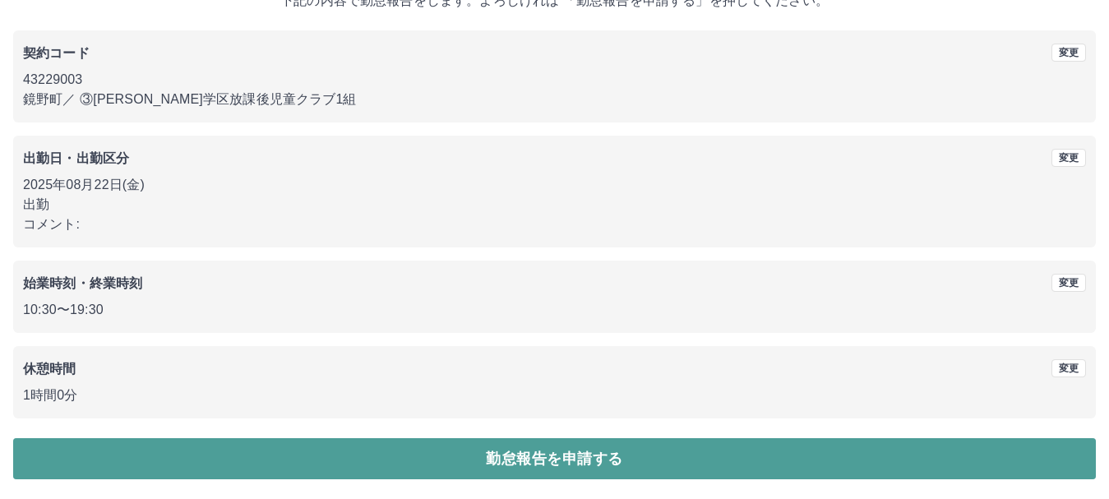
click at [585, 457] on button "勤怠報告を申請する" at bounding box center [554, 458] width 1083 height 41
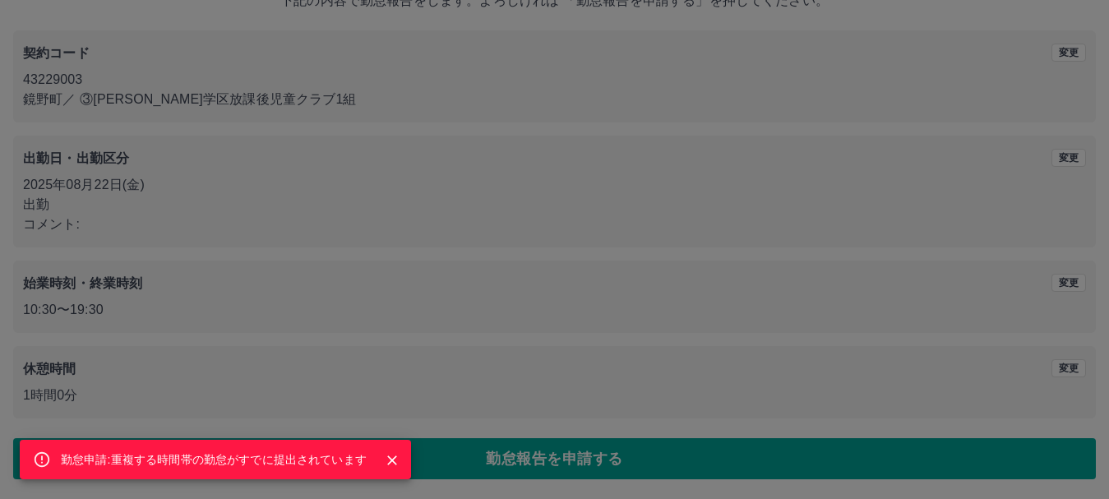
click at [502, 465] on div "勤怠申請:重複する時間帯の勤怠がすでに提出されています" at bounding box center [554, 249] width 1109 height 499
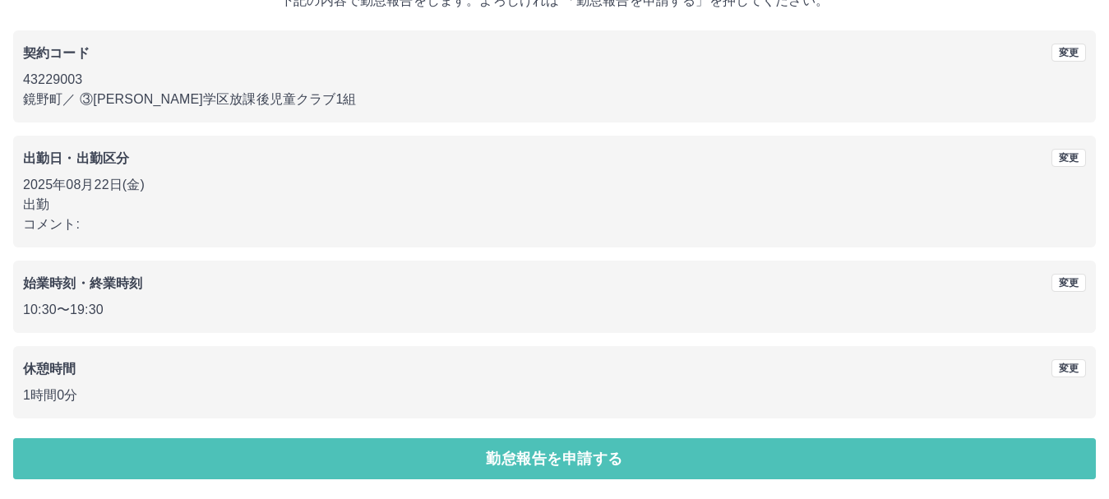
click at [502, 465] on button "勤怠報告を申請する" at bounding box center [554, 458] width 1083 height 41
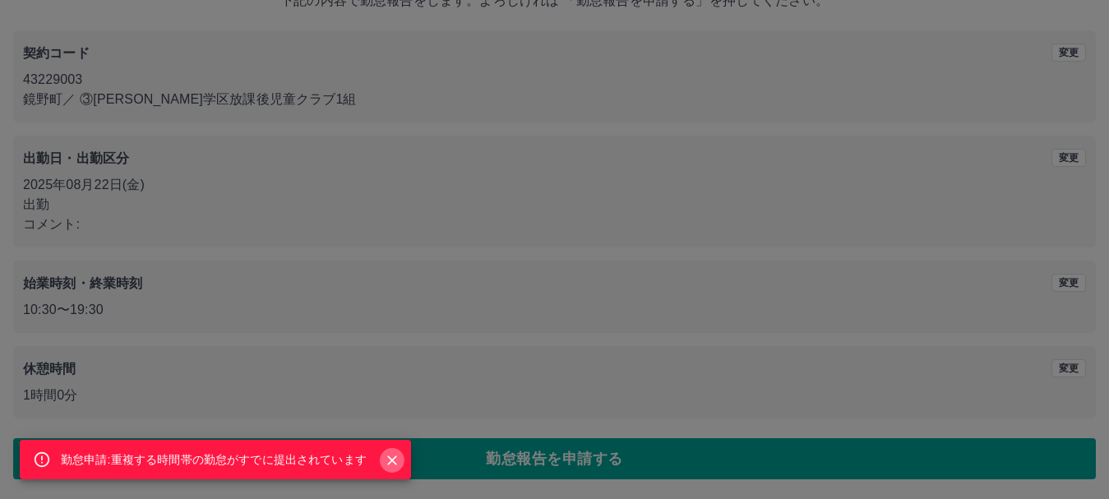
click at [386, 462] on icon "Close" at bounding box center [392, 460] width 16 height 16
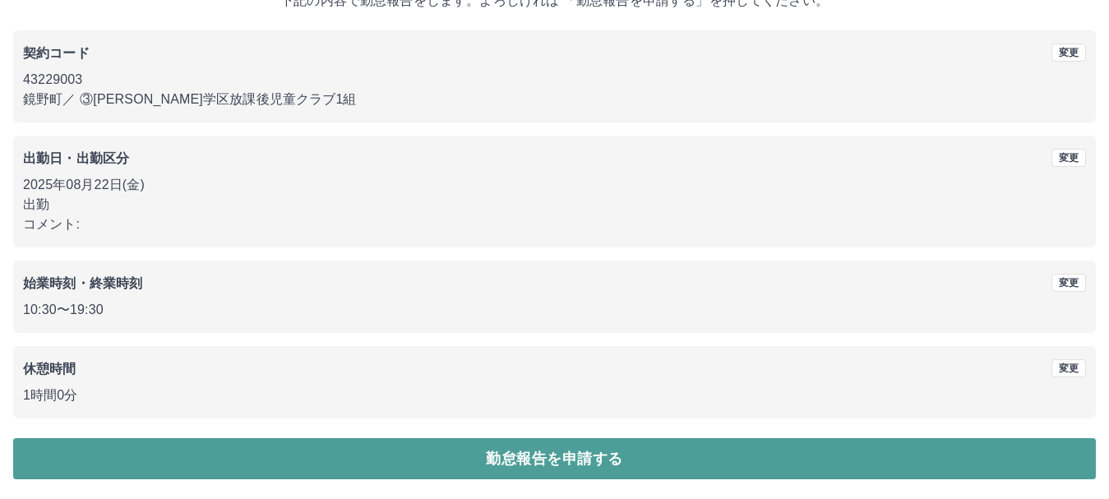
click at [551, 452] on button "勤怠報告を申請する" at bounding box center [554, 458] width 1083 height 41
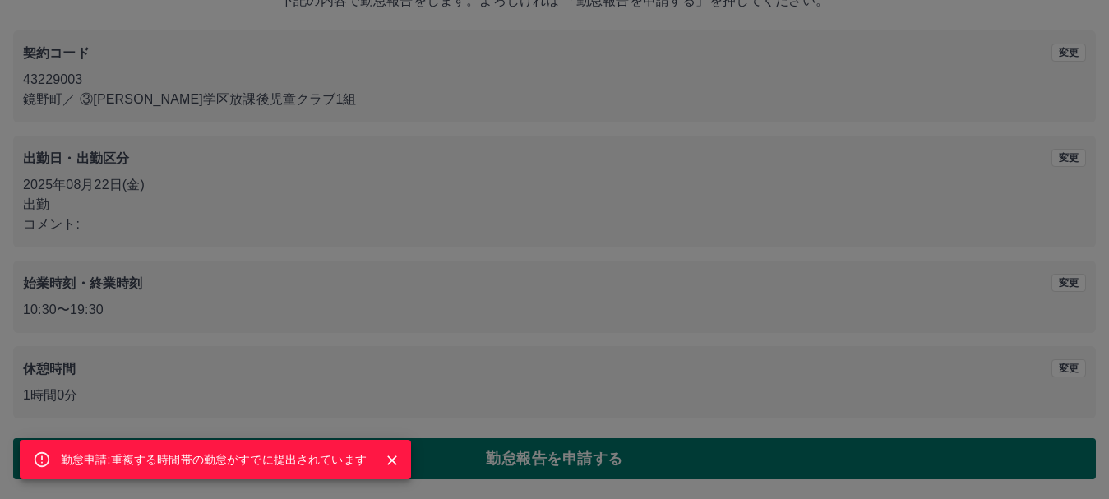
click at [551, 452] on div "勤怠申請:重複する時間帯の勤怠がすでに提出されています" at bounding box center [554, 249] width 1109 height 499
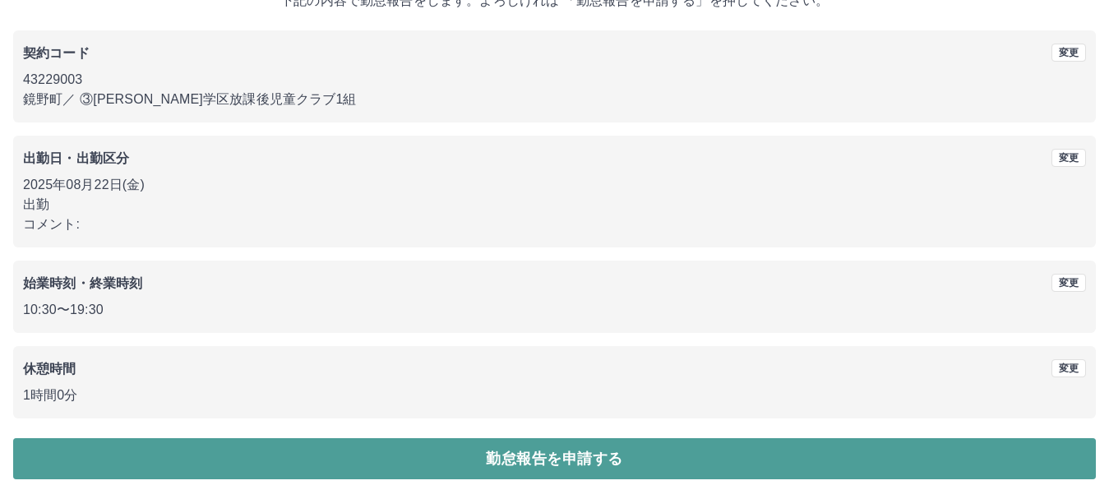
click at [551, 452] on button "勤怠報告を申請する" at bounding box center [554, 458] width 1083 height 41
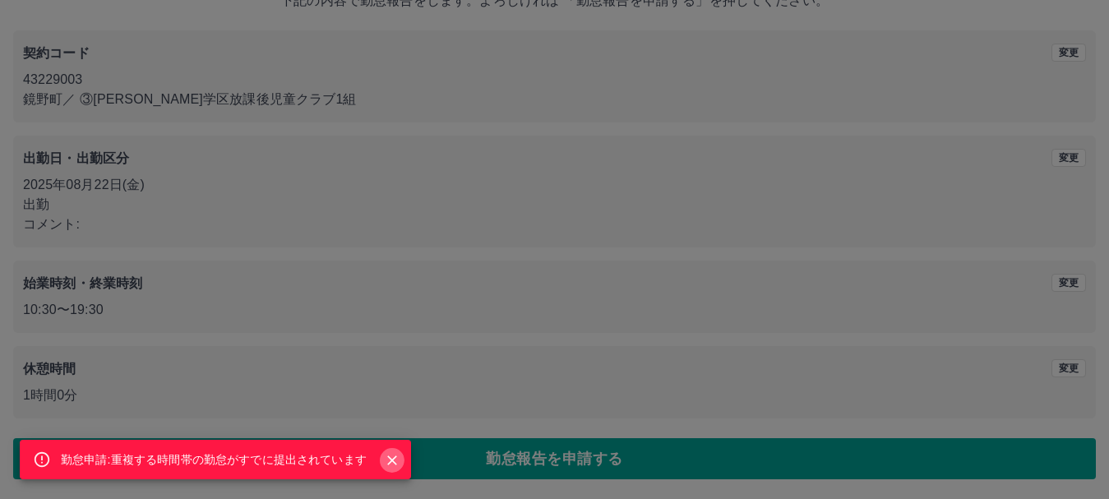
click at [395, 452] on icon "Close" at bounding box center [392, 460] width 16 height 16
